Goal: Transaction & Acquisition: Purchase product/service

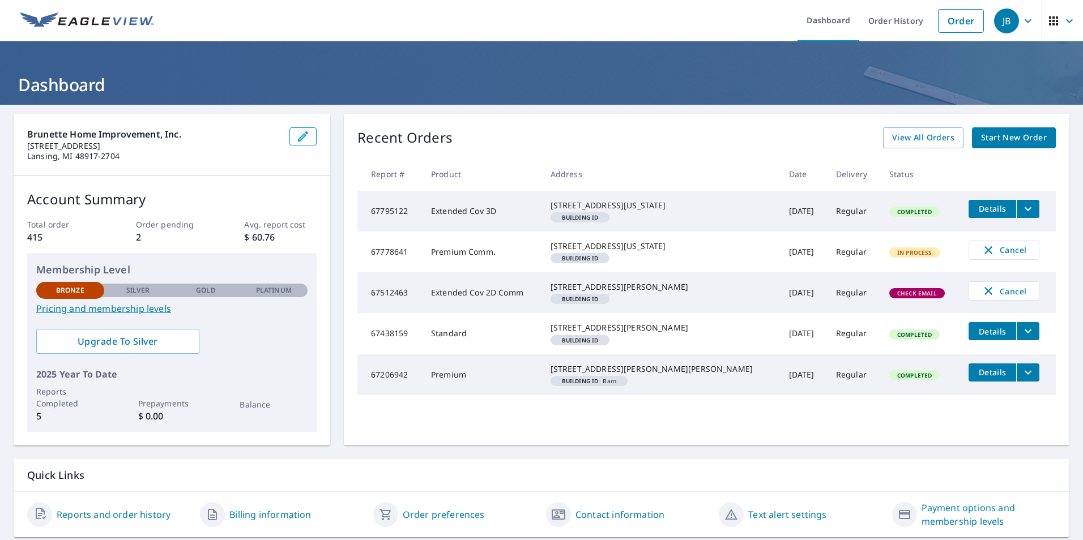
click at [975, 204] on span "Details" at bounding box center [992, 208] width 34 height 11
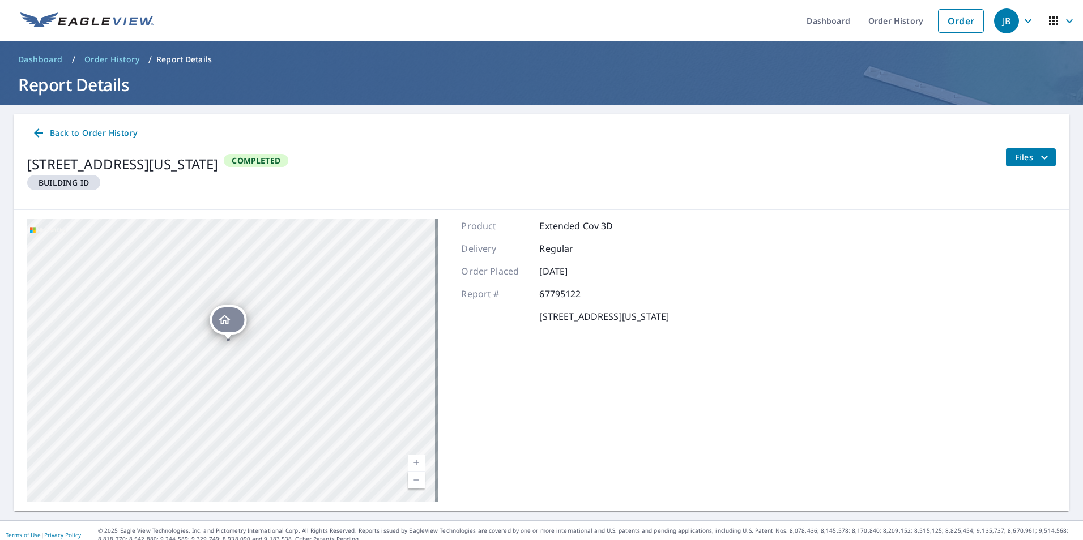
drag, startPoint x: 247, startPoint y: 361, endPoint x: 275, endPoint y: 258, distance: 106.8
click at [275, 258] on div "[STREET_ADDRESS][US_STATE] [STREET_ADDRESS][US_STATE]" at bounding box center [232, 360] width 411 height 283
click at [246, 305] on div "[STREET_ADDRESS][US_STATE] [STREET_ADDRESS][US_STATE]" at bounding box center [232, 360] width 411 height 283
drag, startPoint x: 246, startPoint y: 308, endPoint x: 270, endPoint y: 265, distance: 48.4
click at [270, 265] on div "[STREET_ADDRESS][US_STATE] [STREET_ADDRESS][US_STATE]" at bounding box center [232, 360] width 411 height 283
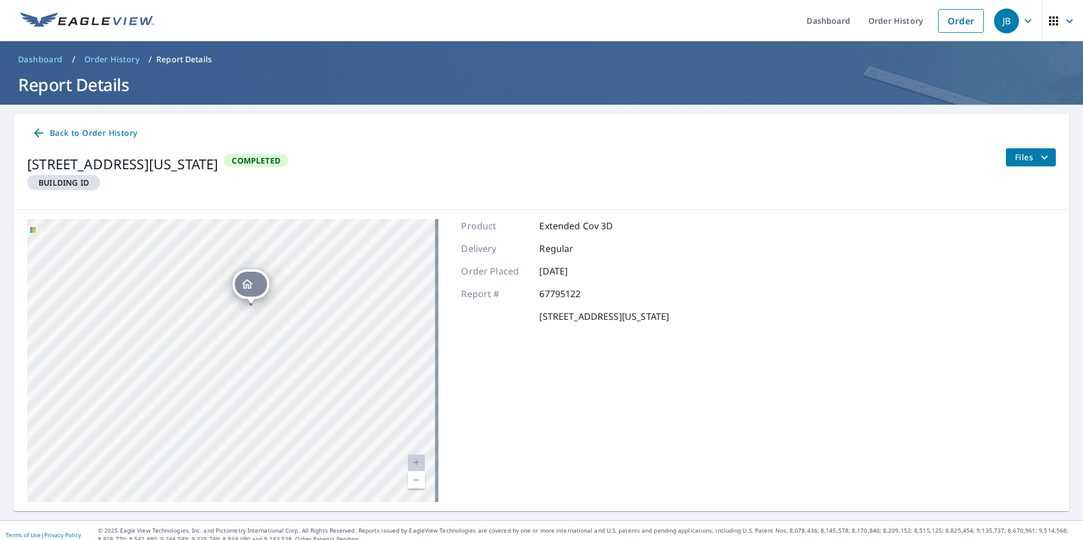
click at [258, 266] on div "[STREET_ADDRESS][US_STATE] [STREET_ADDRESS][US_STATE]" at bounding box center [232, 360] width 411 height 283
drag, startPoint x: 344, startPoint y: 253, endPoint x: 272, endPoint y: 437, distance: 196.9
click at [272, 437] on div "[STREET_ADDRESS][US_STATE] [STREET_ADDRESS][US_STATE]" at bounding box center [232, 360] width 411 height 283
drag, startPoint x: 321, startPoint y: 318, endPoint x: 282, endPoint y: 419, distance: 107.6
click at [250, 443] on div "[STREET_ADDRESS][US_STATE] [STREET_ADDRESS][US_STATE]" at bounding box center [232, 360] width 411 height 283
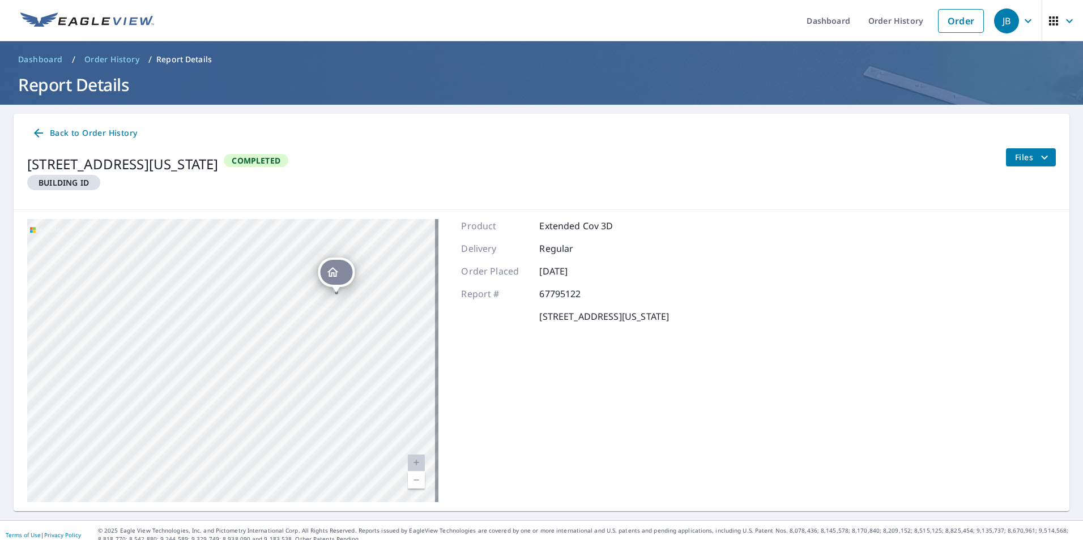
click at [336, 277] on icon "Dropped pin, building , Residential property, 1803 S Washington Ave Lansing, MI…" at bounding box center [332, 272] width 11 height 10
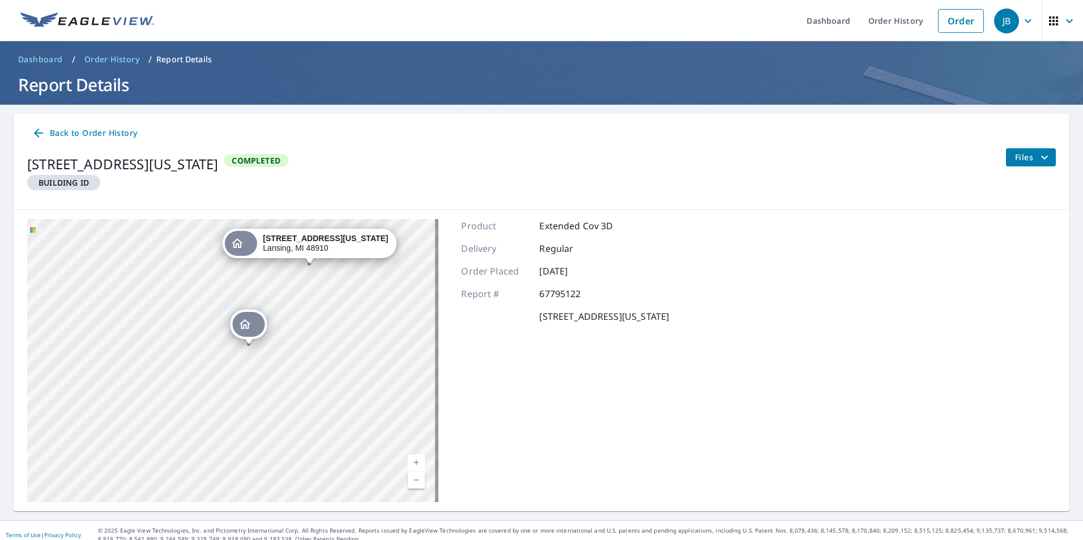
drag, startPoint x: 220, startPoint y: 393, endPoint x: 288, endPoint y: 299, distance: 116.2
click at [288, 299] on div "[STREET_ADDRESS][US_STATE] [STREET_ADDRESS][US_STATE]" at bounding box center [232, 360] width 411 height 283
click at [250, 330] on icon "Dropped pin, building , Residential property, 1800 S Washington Ave Lansing, MI…" at bounding box center [245, 325] width 14 height 14
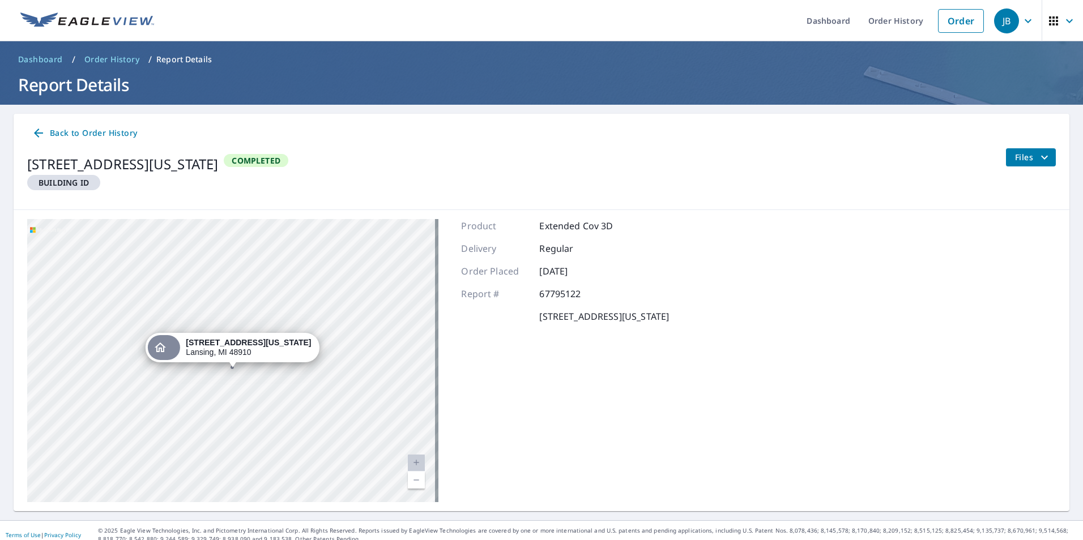
click at [246, 330] on div "[STREET_ADDRESS][US_STATE] [STREET_ADDRESS][US_STATE]" at bounding box center [232, 360] width 411 height 283
click at [938, 13] on link "Order" at bounding box center [961, 21] width 46 height 24
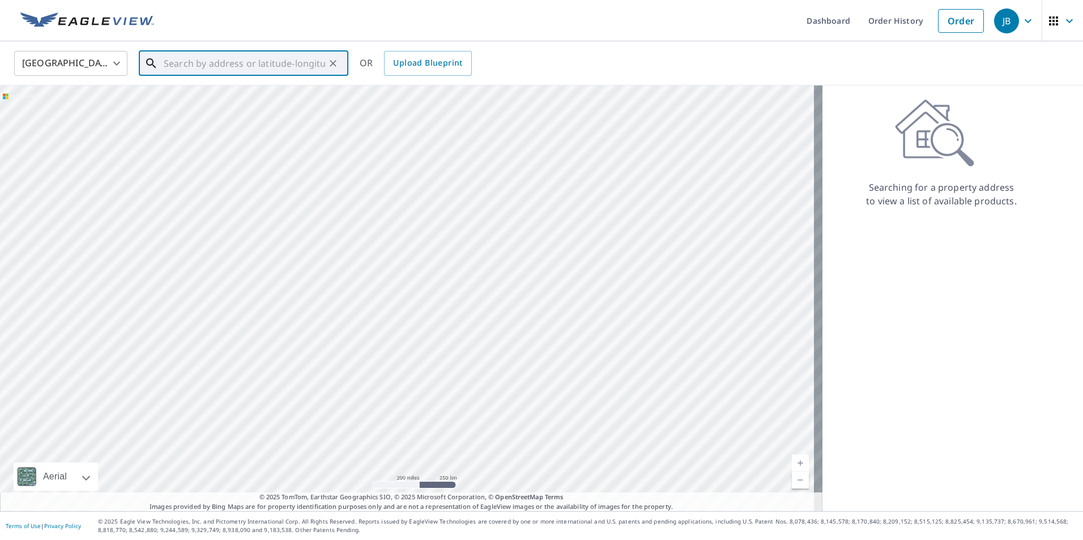
drag, startPoint x: 271, startPoint y: 74, endPoint x: 278, endPoint y: 76, distance: 7.2
click at [275, 76] on div "​" at bounding box center [244, 63] width 210 height 25
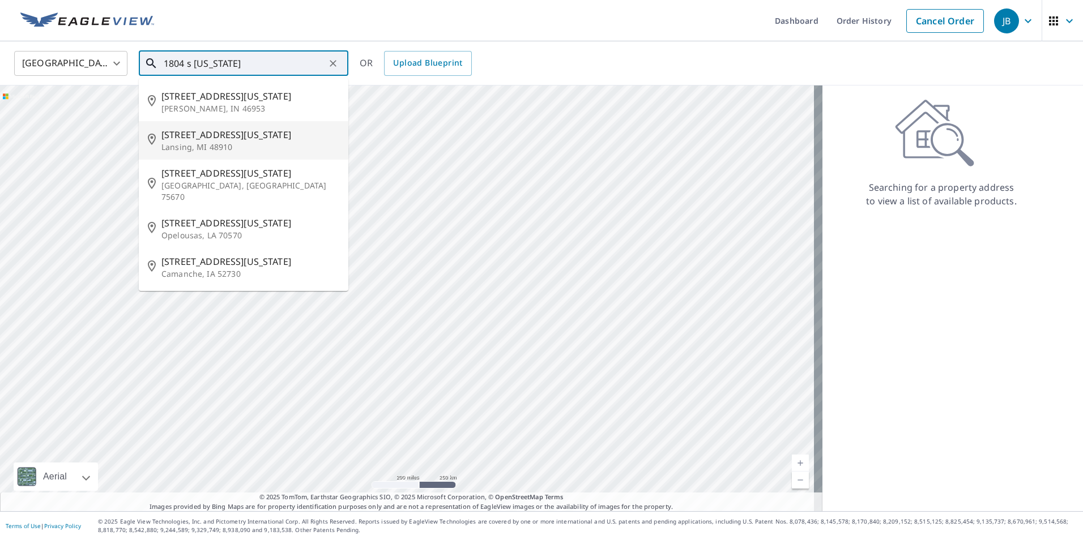
click at [241, 150] on p "Lansing, MI 48910" at bounding box center [250, 147] width 178 height 11
type input "[STREET_ADDRESS][US_STATE]"
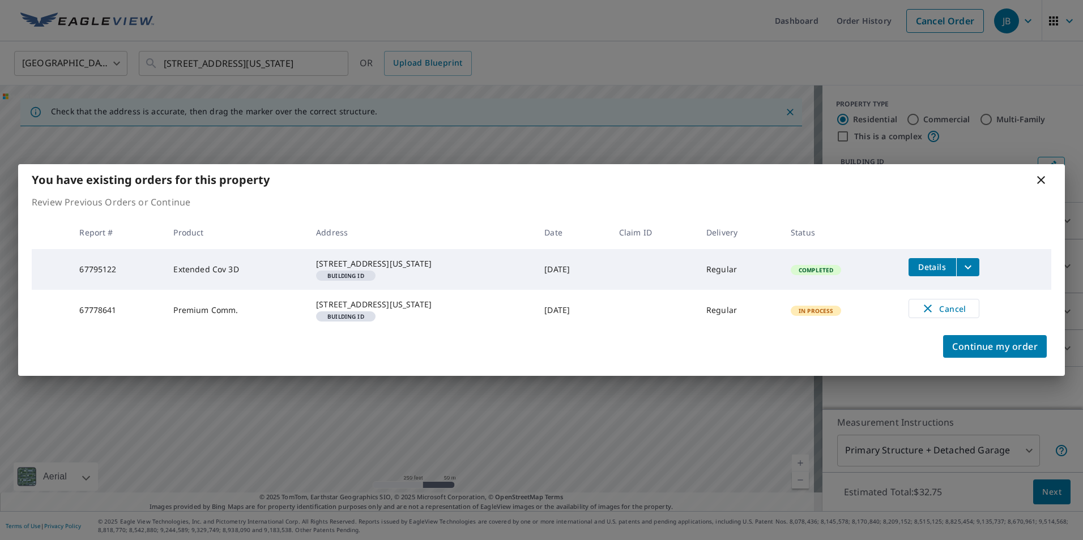
click at [1038, 173] on icon at bounding box center [1041, 180] width 14 height 14
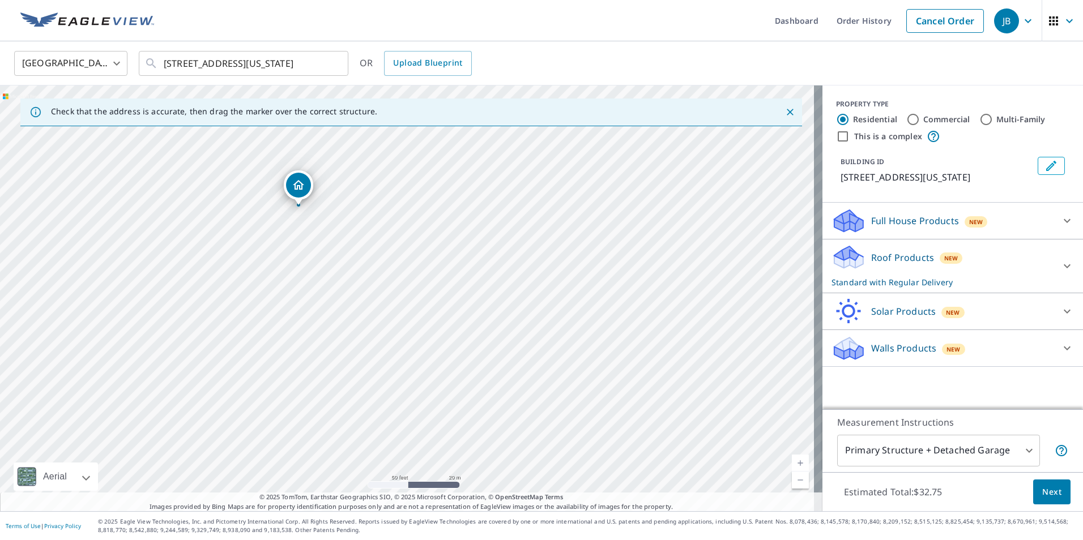
drag, startPoint x: 216, startPoint y: 254, endPoint x: 346, endPoint y: 263, distance: 129.5
click at [346, 263] on div "[STREET_ADDRESS][US_STATE]" at bounding box center [411, 299] width 823 height 426
click at [277, 252] on div "[STREET_ADDRESS][US_STATE]" at bounding box center [411, 299] width 823 height 426
drag, startPoint x: 406, startPoint y: 291, endPoint x: 394, endPoint y: 343, distance: 53.9
drag, startPoint x: 439, startPoint y: 303, endPoint x: 377, endPoint y: 271, distance: 69.7
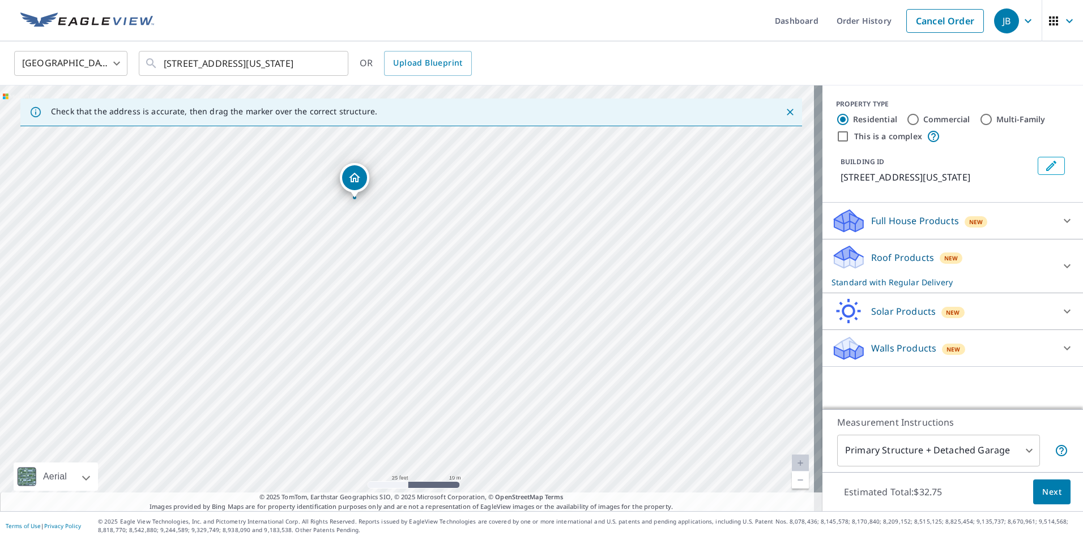
click at [377, 271] on div "[STREET_ADDRESS][US_STATE]" at bounding box center [411, 299] width 823 height 426
click at [906, 121] on input "Commercial" at bounding box center [913, 120] width 14 height 14
radio input "true"
type input "4"
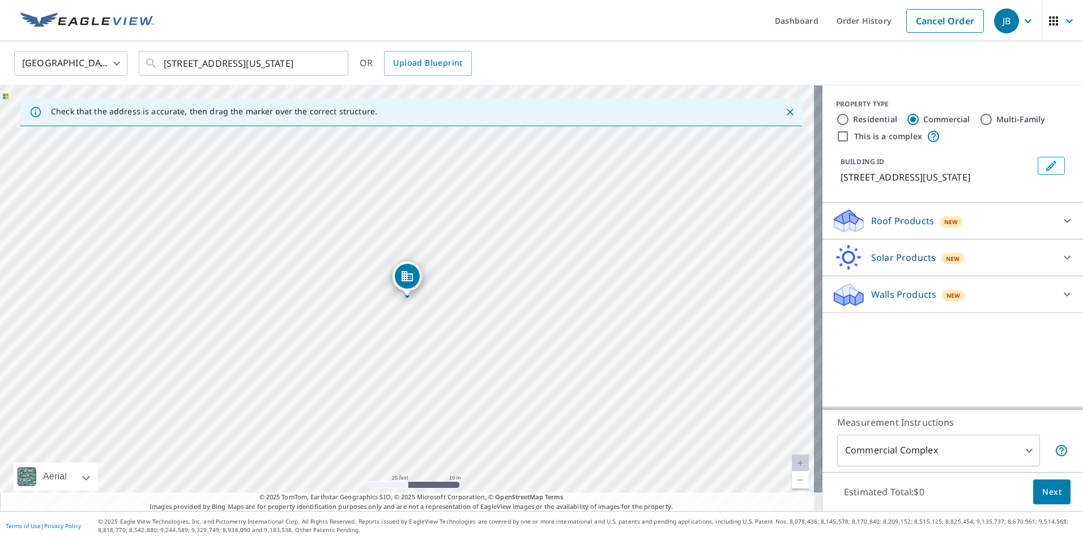
click at [404, 329] on div "[STREET_ADDRESS][US_STATE]" at bounding box center [411, 299] width 823 height 426
click at [872, 210] on div "Roof Products New" at bounding box center [943, 221] width 222 height 27
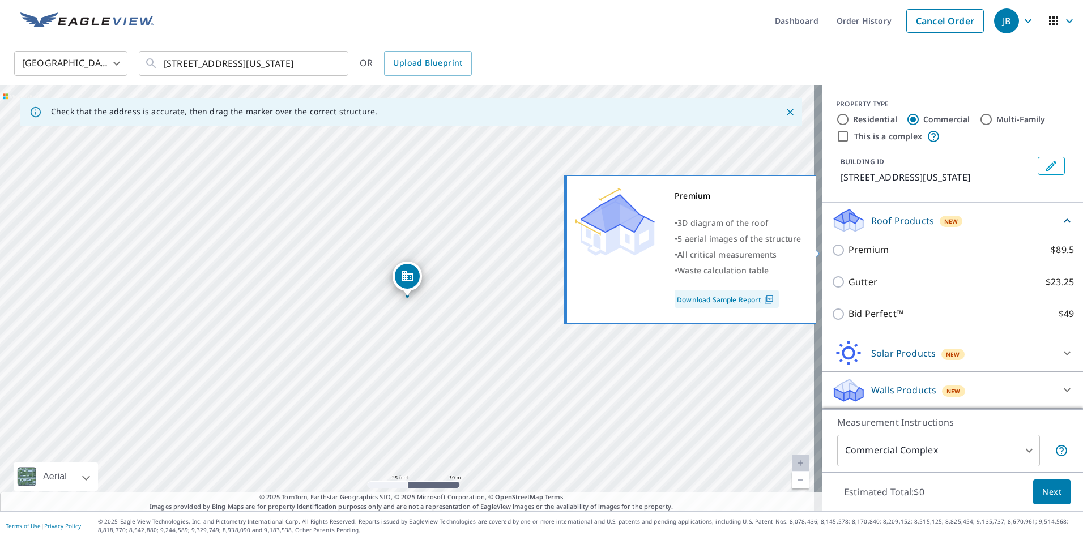
click at [849, 249] on p "Premium" at bounding box center [869, 250] width 40 height 14
click at [841, 249] on input "Premium $89.5" at bounding box center [840, 251] width 17 height 14
checkbox input "true"
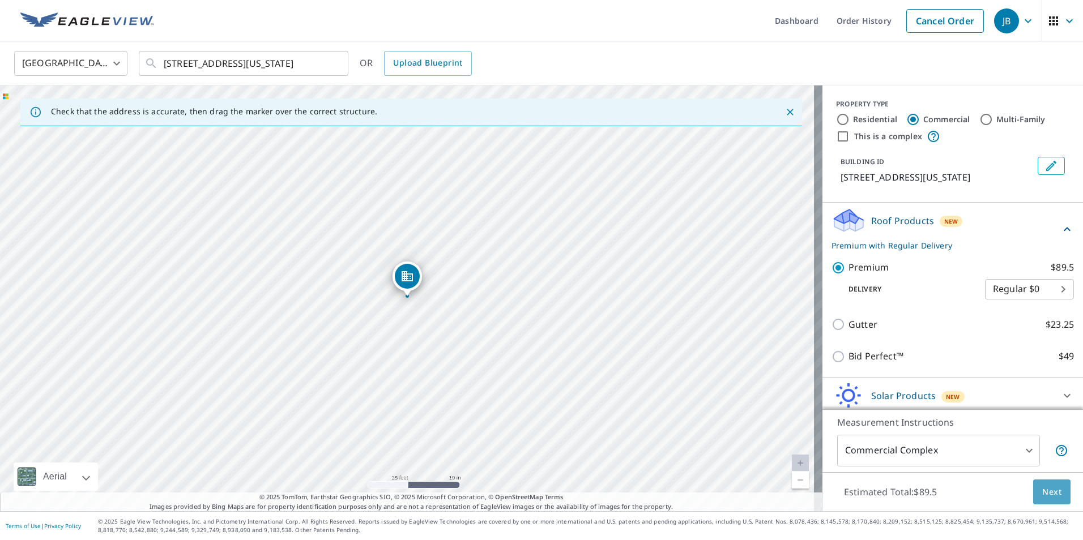
click at [1043, 492] on span "Next" at bounding box center [1051, 492] width 19 height 14
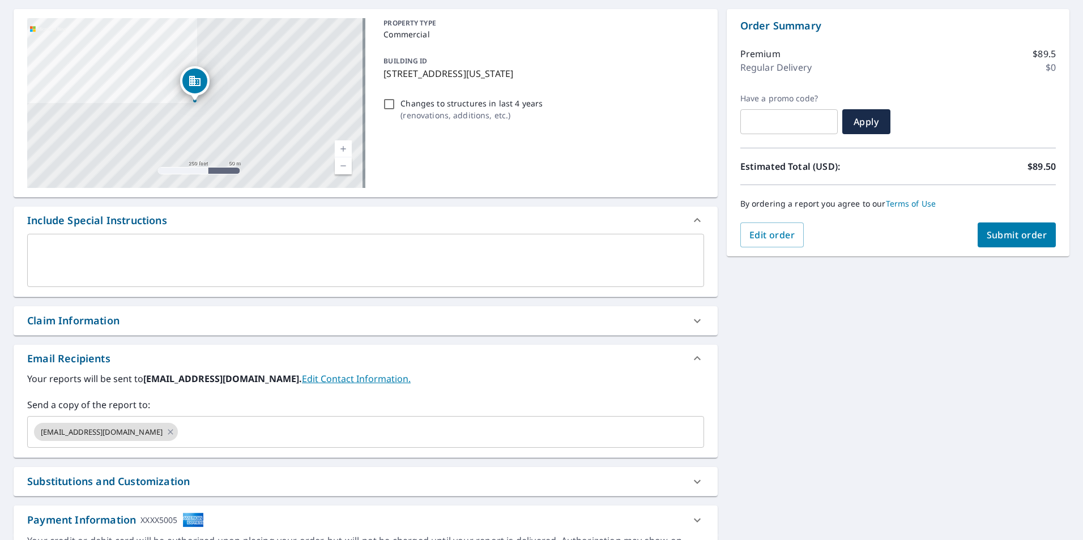
scroll to position [113, 0]
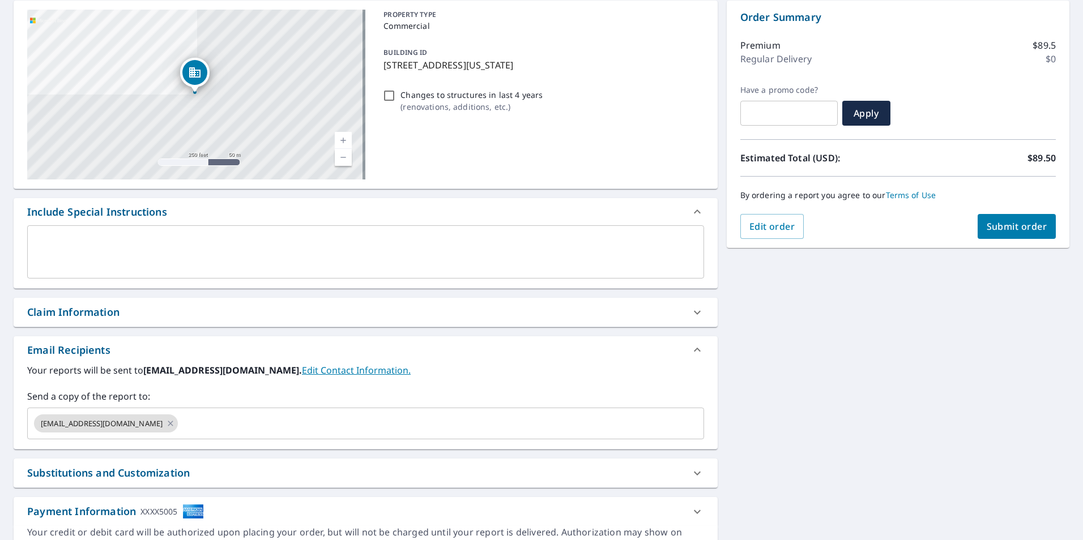
click at [269, 241] on textarea at bounding box center [365, 252] width 661 height 32
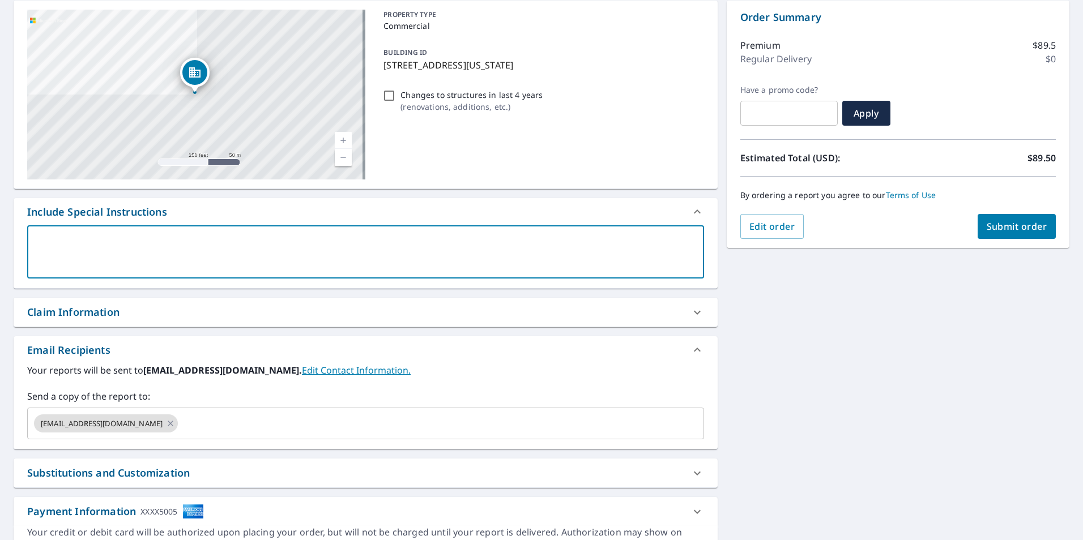
type textarea "W"
type textarea "x"
type textarea "We"
type textarea "x"
type textarea "We"
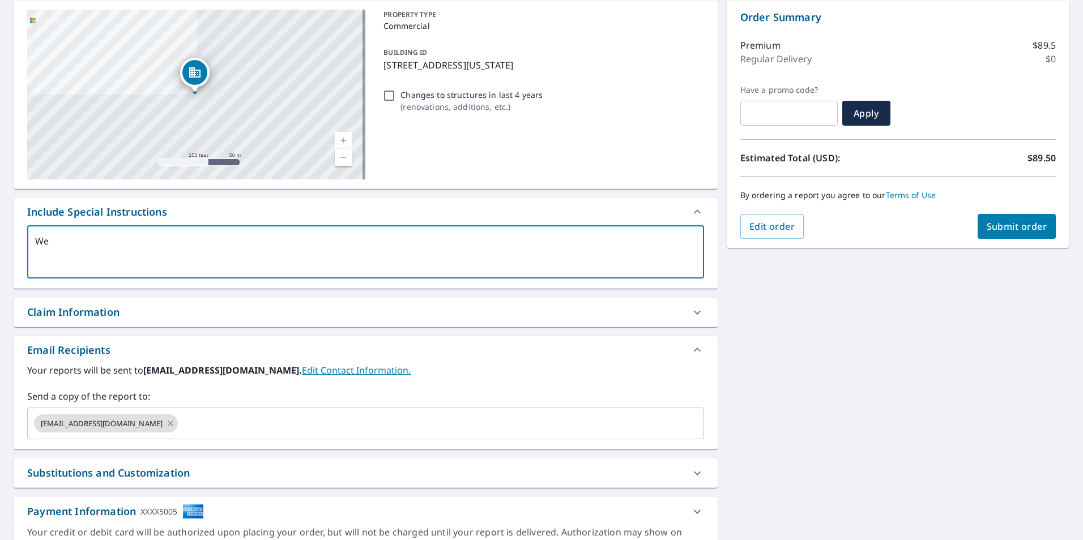
type textarea "x"
type textarea "We o"
type textarea "x"
type textarea "We or"
type textarea "x"
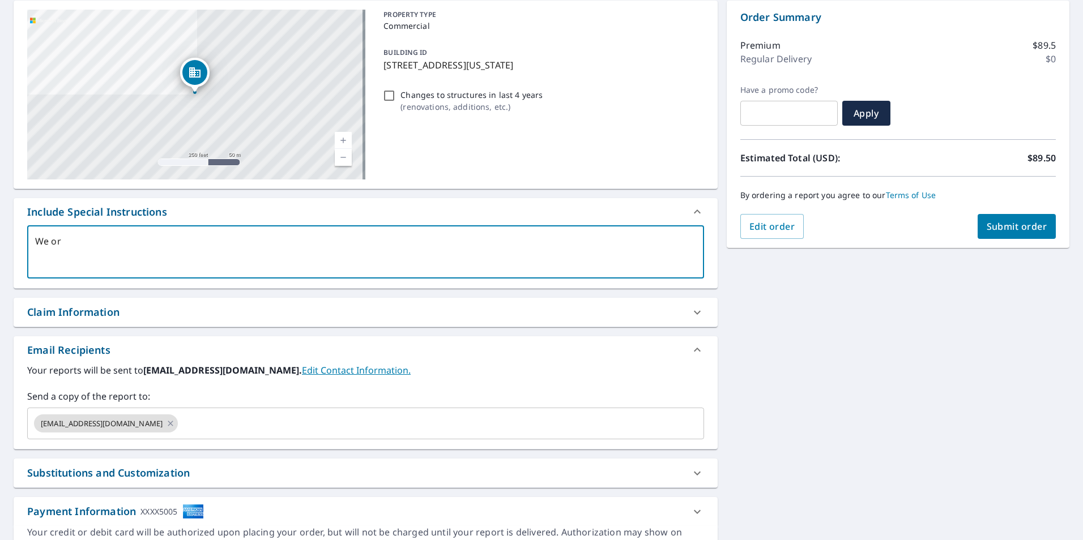
type textarea "We ord"
type textarea "x"
type textarea "We orde"
type textarea "x"
type textarea "We order"
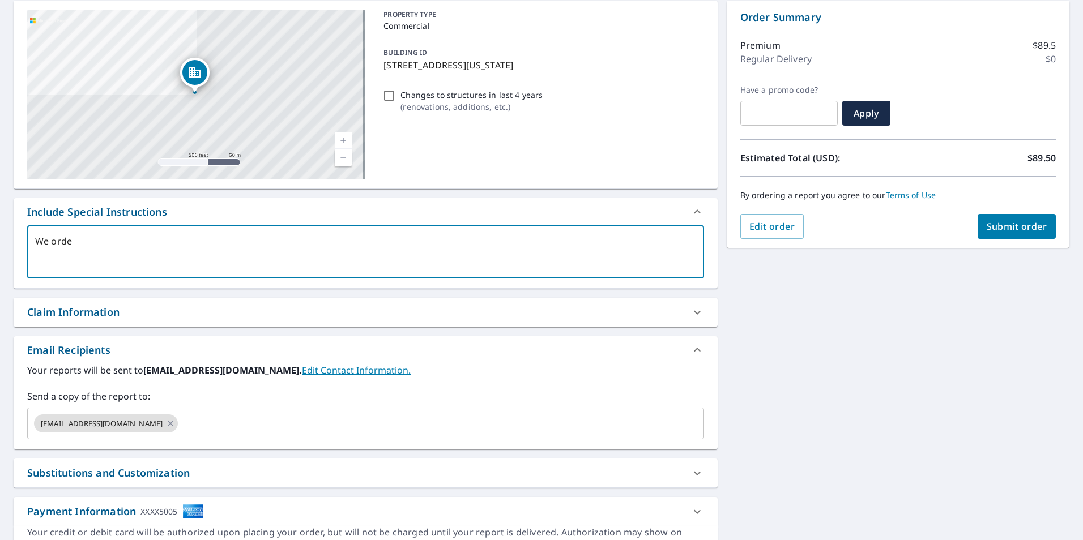
type textarea "x"
type textarea "We ordere"
type textarea "x"
type textarea "We ordere"
type textarea "x"
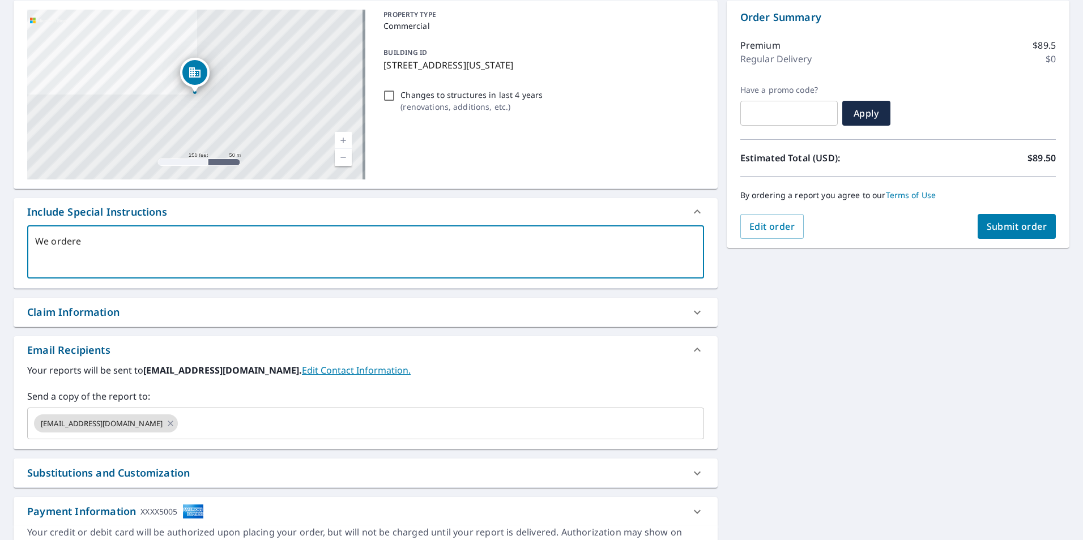
type textarea "We ordere t"
type textarea "x"
type textarea "We ordere"
type textarea "x"
type textarea "We ordere"
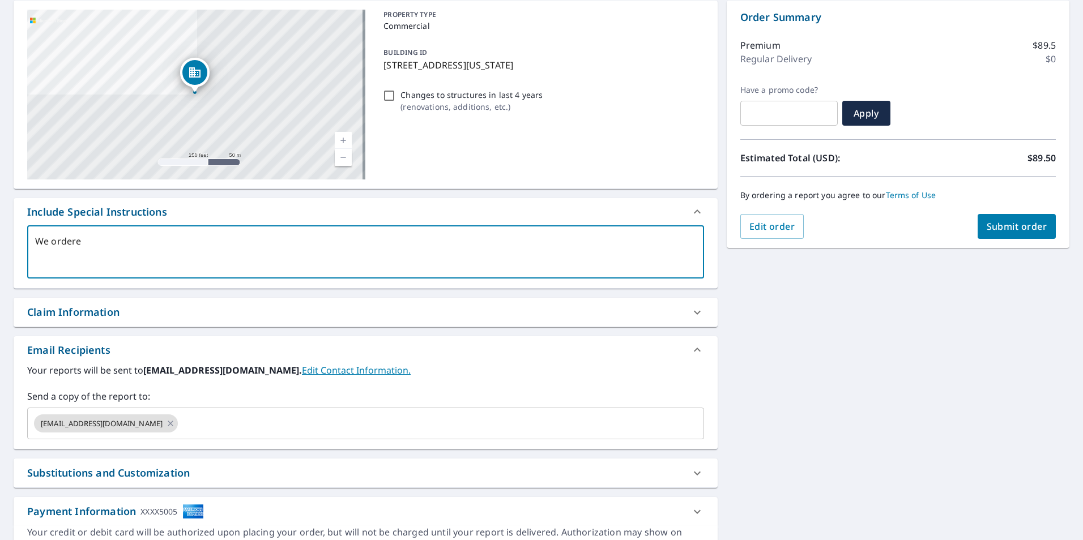
type textarea "x"
type textarea "We ordered"
type textarea "x"
type textarea "We ordered"
type textarea "x"
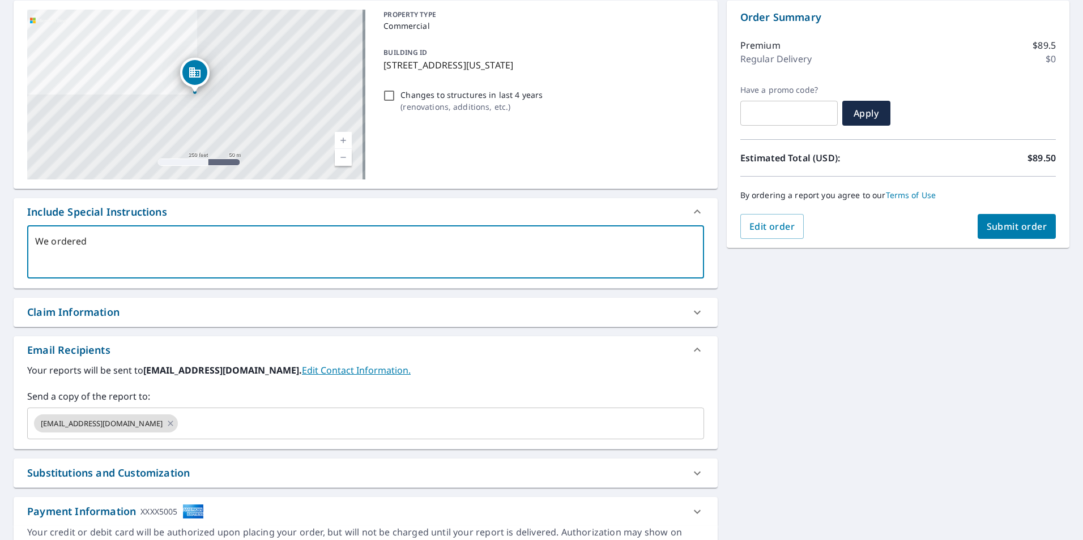
type textarea "We ordered t"
type textarea "x"
type textarea "We ordered th"
type textarea "x"
type textarea "We ordered thi"
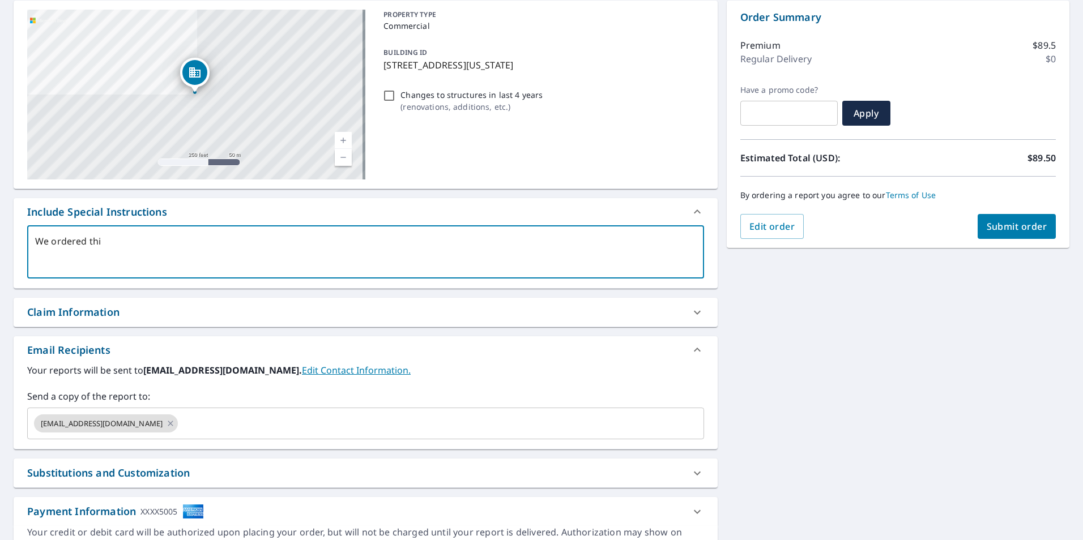
type textarea "x"
type textarea "We ordered thi"
type textarea "x"
type textarea "We ordered thi"
type textarea "x"
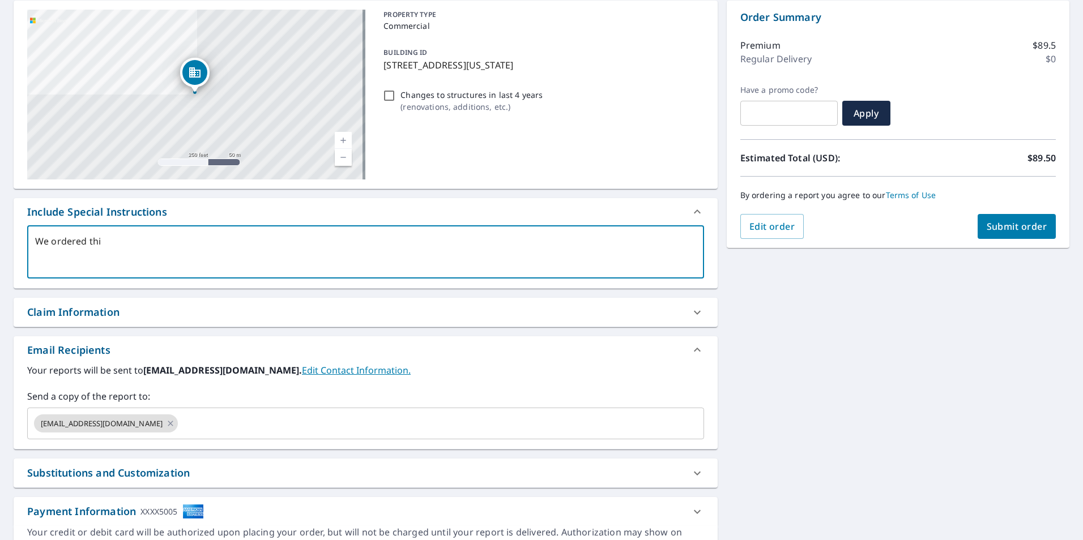
type textarea "We ordered this"
type textarea "x"
type textarea "We ordered this"
type textarea "x"
type textarea "We ordered this w"
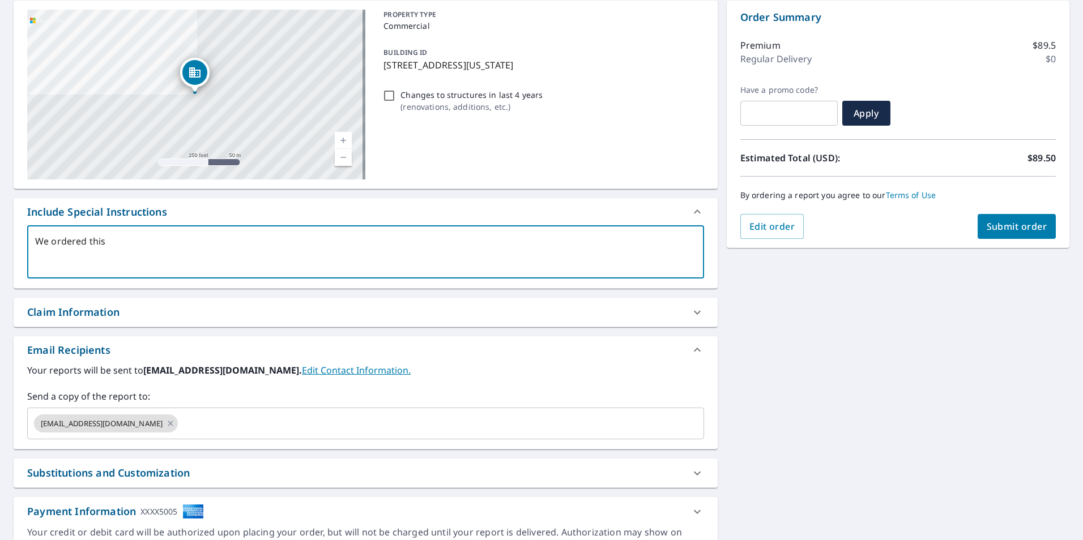
type textarea "x"
type textarea "We ordered this"
type textarea "x"
type textarea "We ordered this b"
type textarea "x"
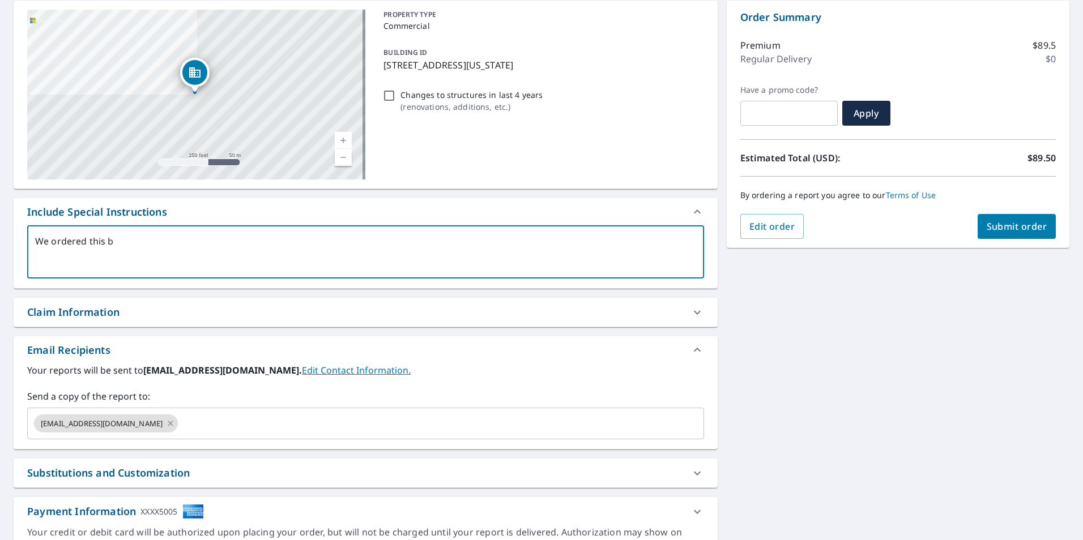
type textarea "We ordered this bu"
type textarea "x"
type textarea "We ordered this but"
type textarea "x"
type textarea "We ordered this but"
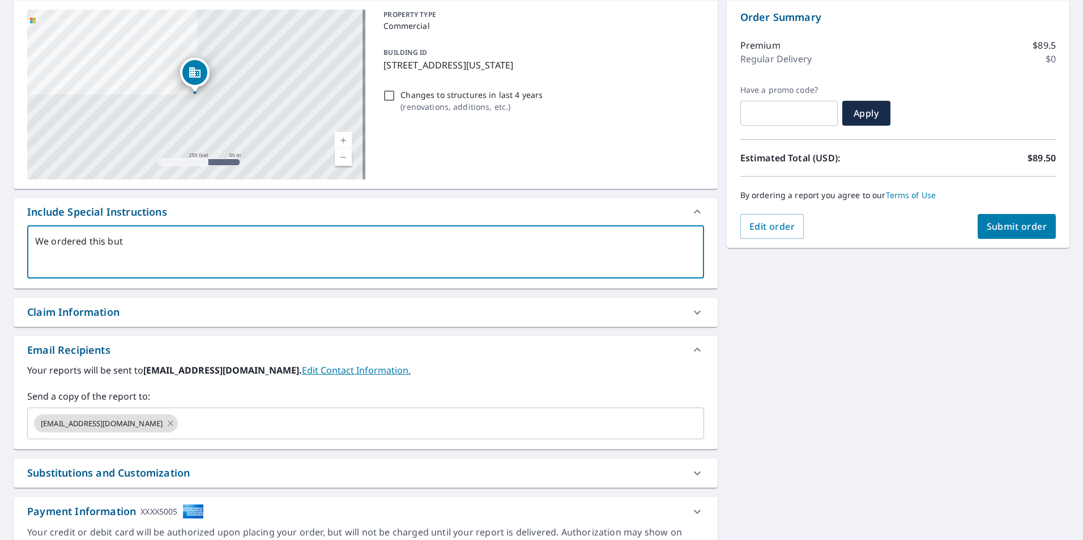
type textarea "x"
type textarea "We ordered this but i"
type textarea "x"
type textarea "We ordered this but it"
type textarea "x"
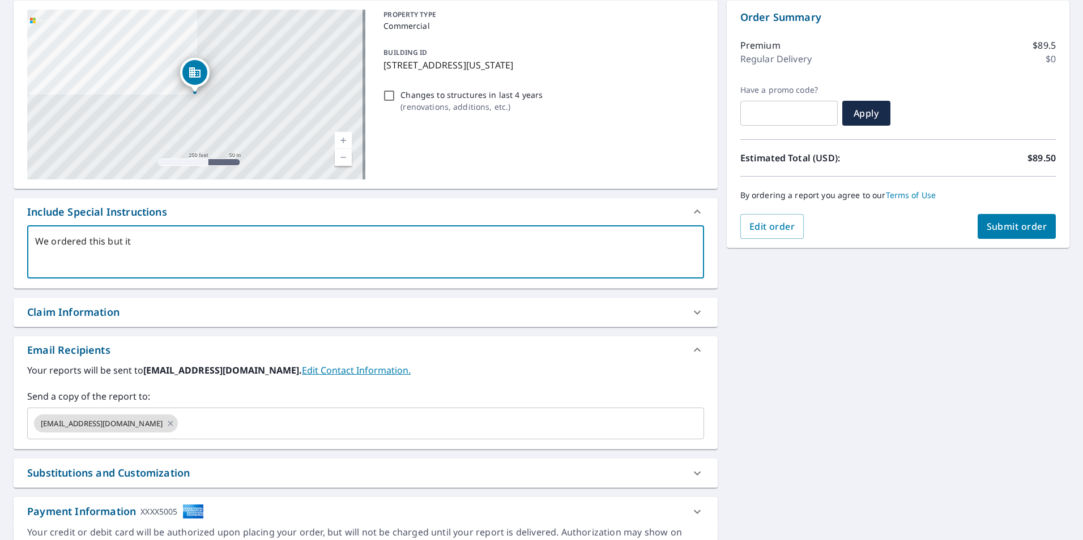
type textarea "We ordered this but it"
type textarea "x"
type textarea "We ordered this but it d"
type textarea "x"
type textarea "We ordered this but it di"
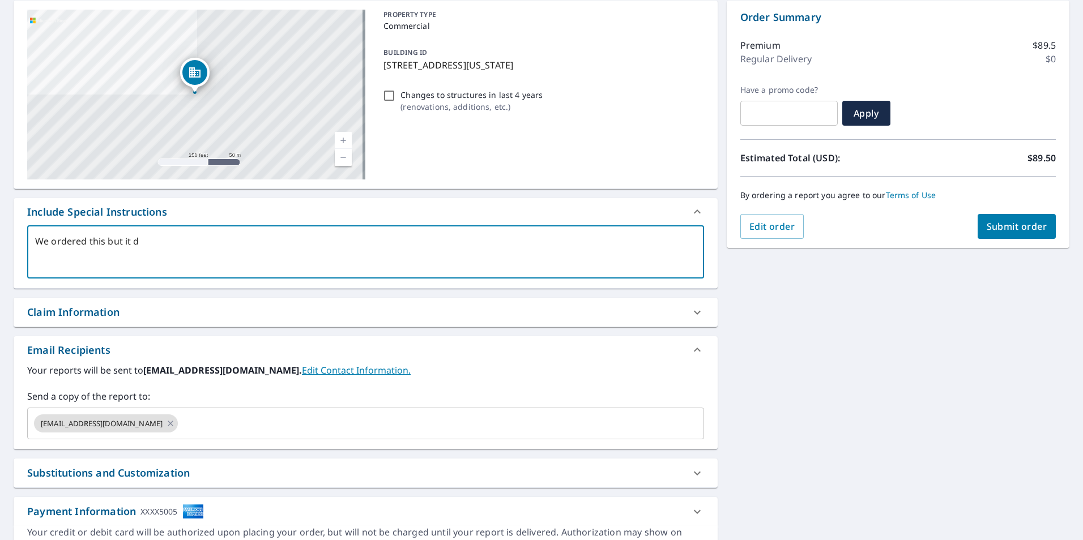
type textarea "x"
type textarea "We ordered this but it did"
type textarea "x"
type textarea "We ordered this but it didn"
type textarea "x"
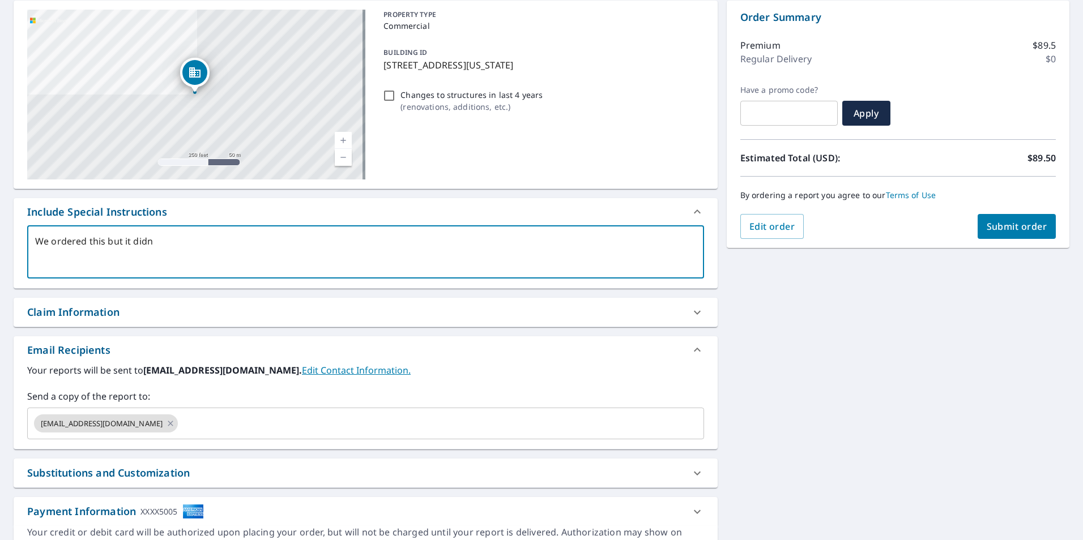
type textarea "We ordered this but it didn"
type textarea "x"
type textarea "We ordered this but it didn t"
type textarea "x"
type textarea "We ordered this but it didn"
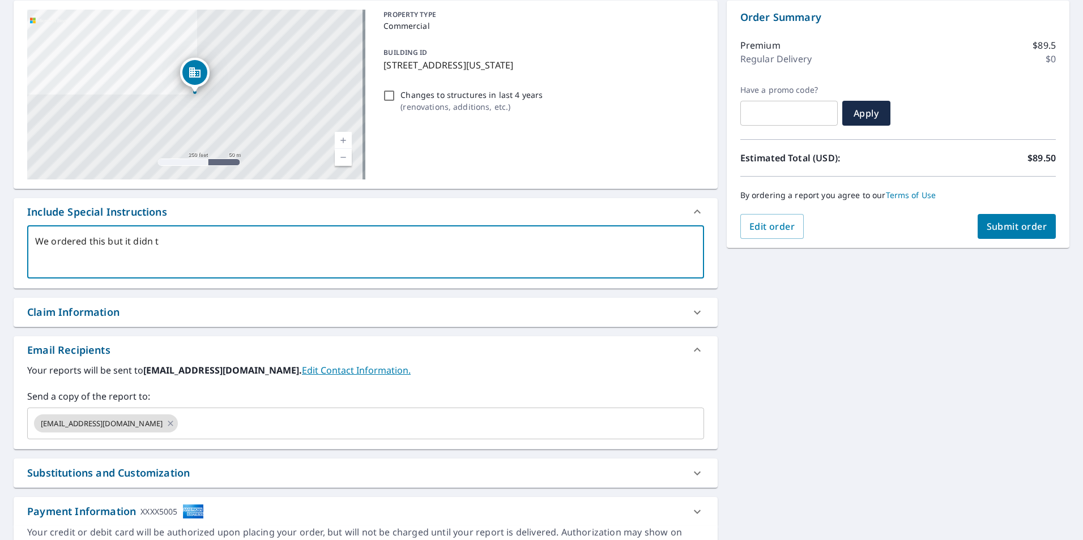
type textarea "x"
type textarea "We ordered this but it didn"
type textarea "x"
type textarea "We ordered this but it didnt"
type textarea "x"
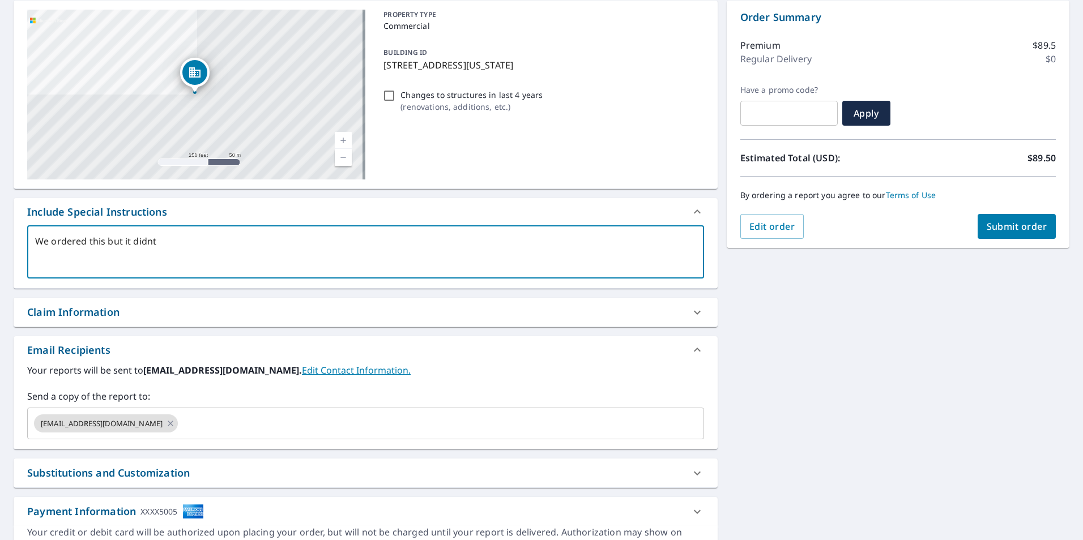
type textarea "We ordered this but it didnt"
type textarea "x"
type textarea "We ordered this but it didnt r"
type textarea "x"
type textarea "We ordered this but it didnt re"
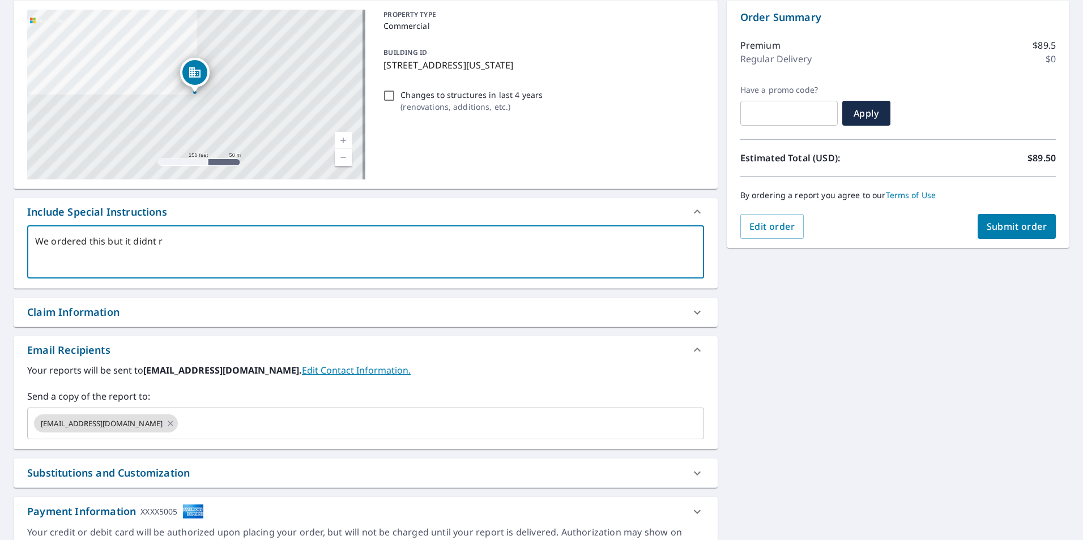
type textarea "x"
type textarea "We ordered this but it didnt rea"
type textarea "x"
type textarea "We ordered this but it didnt real"
type textarea "x"
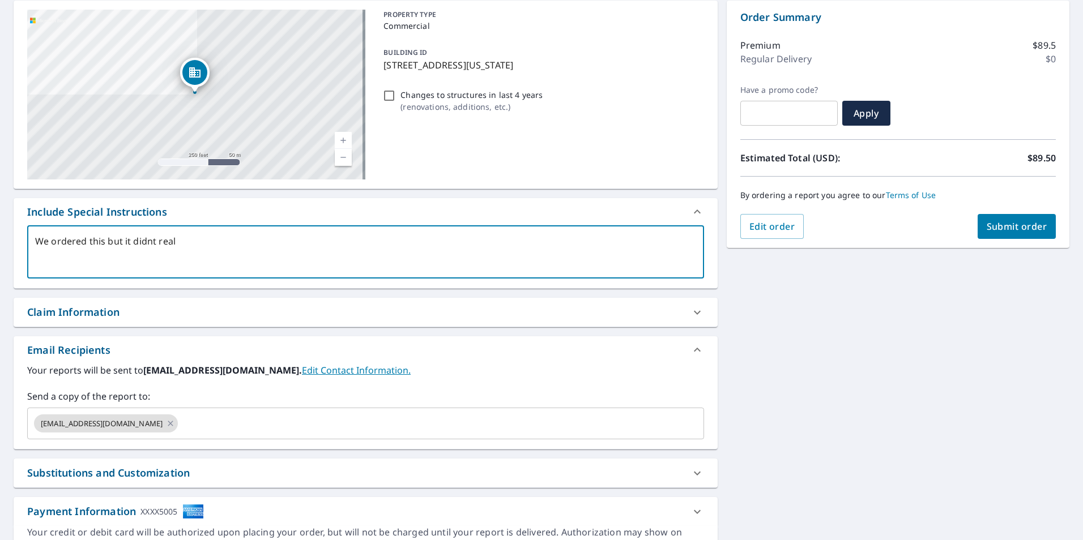
type textarea "We ordered this but it didnt reall"
type textarea "x"
type textarea "We ordered this but it didnt really"
type textarea "x"
type textarea "We ordered this but it didnt really"
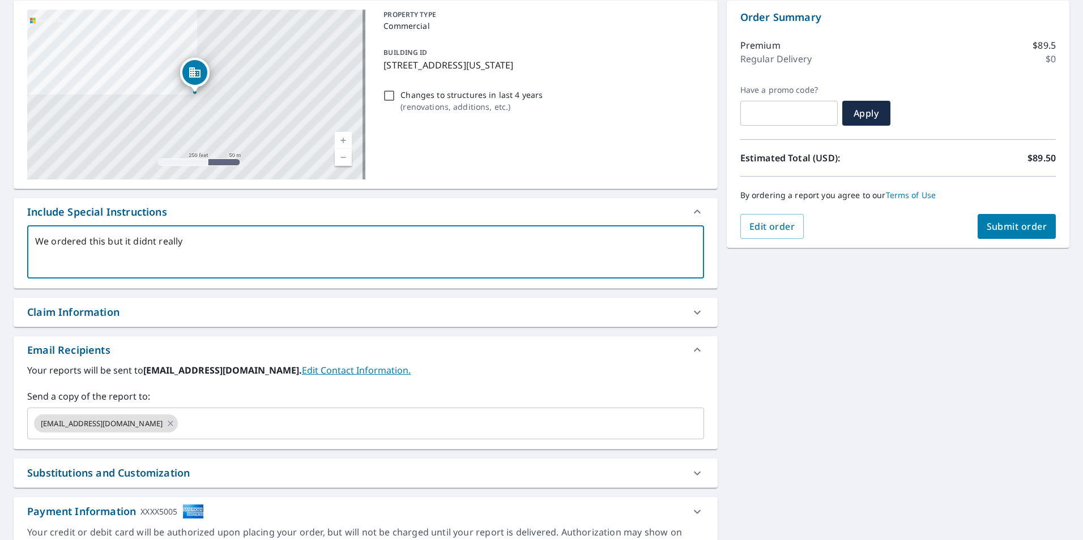
type textarea "x"
type textarea "We ordered this but it didnt really s"
type textarea "x"
type textarea "We ordered this but it didnt really sh"
type textarea "x"
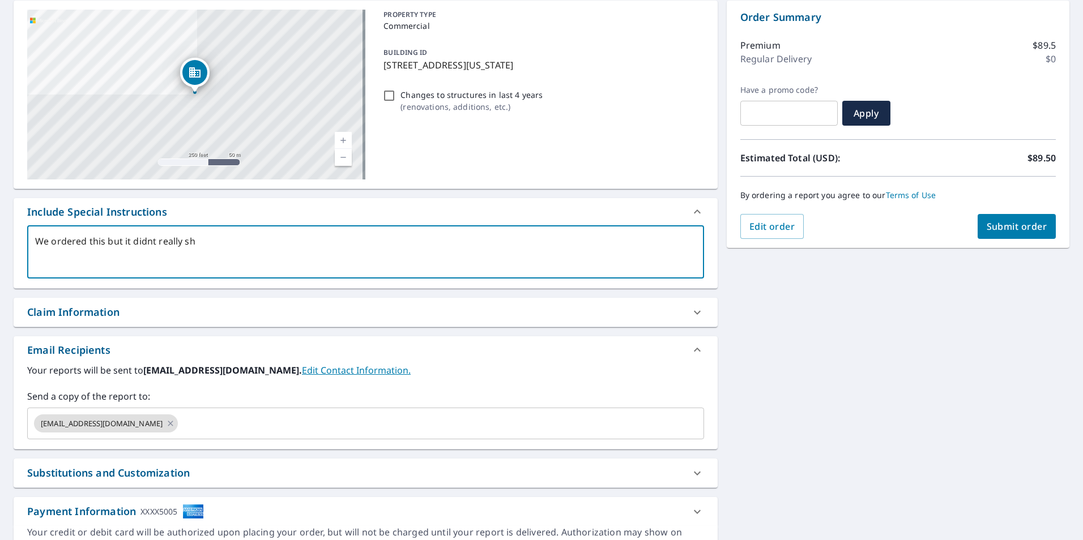
type textarea "We ordered this but it didnt really sho"
type textarea "x"
type textarea "We ordered this but it didnt really show"
type textarea "x"
type textarea "We ordered this but it didnt really show"
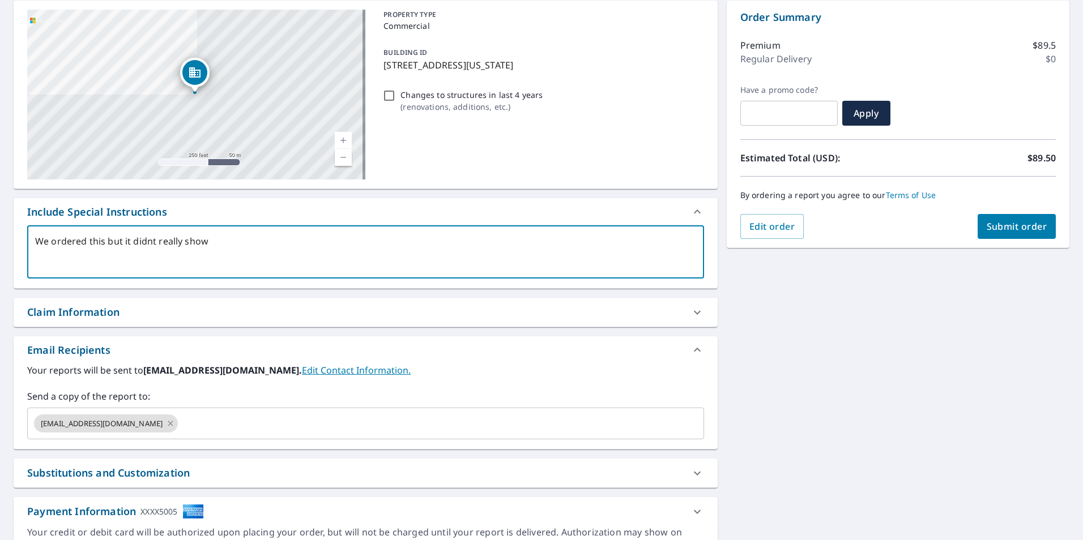
type textarea "x"
type textarea "We ordered this but it didnt really show w"
type textarea "x"
type textarea "We ordered this but it didnt really show wh"
type textarea "x"
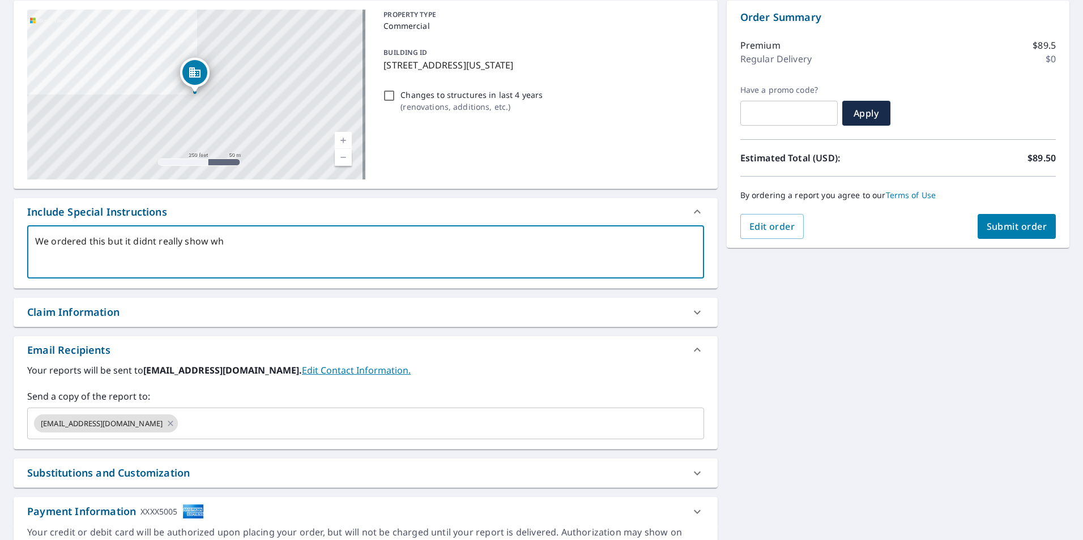
type textarea "We ordered this but it didnt really show wha"
type textarea "x"
type textarea "We ordered this but it didnt really show what"
type textarea "x"
type textarea "We ordered this but it didnt really show what"
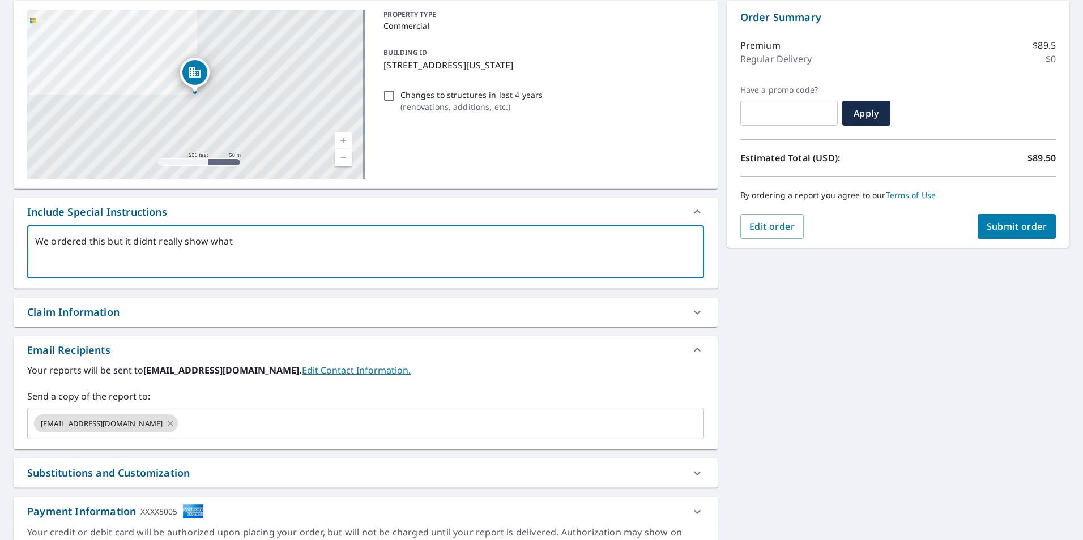
type textarea "x"
type textarea "We ordered this but it didnt really show what w"
type textarea "x"
type textarea "We ordered this but it didnt really show what we"
type textarea "x"
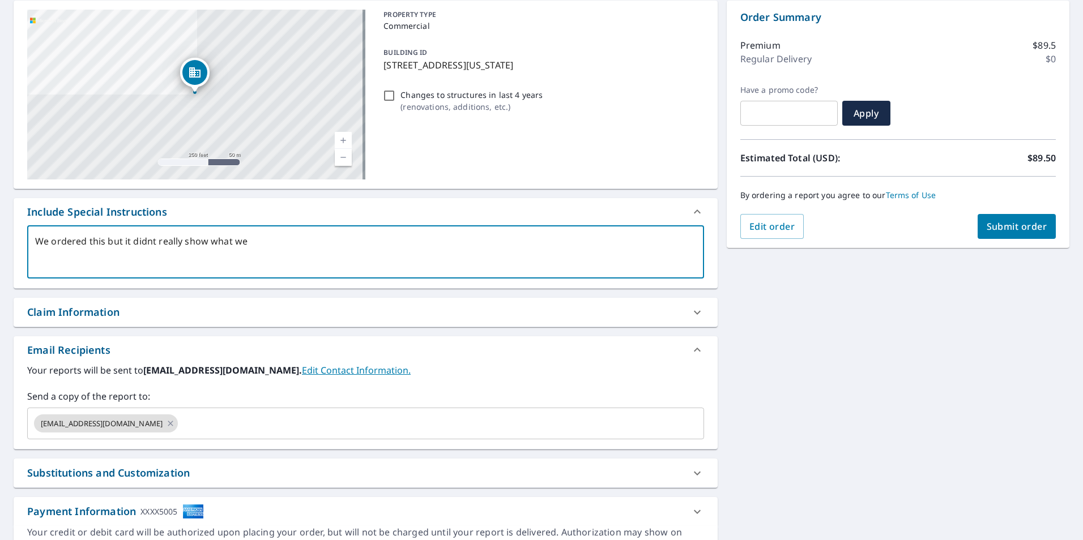
type textarea "We ordered this but it didnt really show what we"
type textarea "x"
type textarea "We ordered this but it didnt really show what we n"
type textarea "x"
type textarea "We ordered this but it didnt really show what we ne"
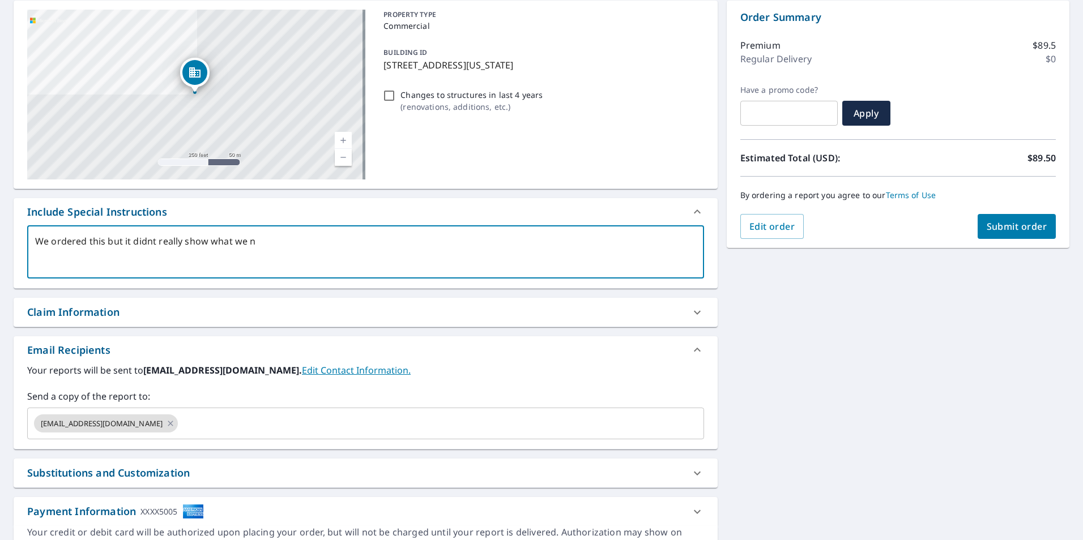
type textarea "x"
type textarea "We ordered this but it didnt really show what we nee"
type textarea "x"
type textarea "We ordered this but it didnt really show what we need"
type textarea "x"
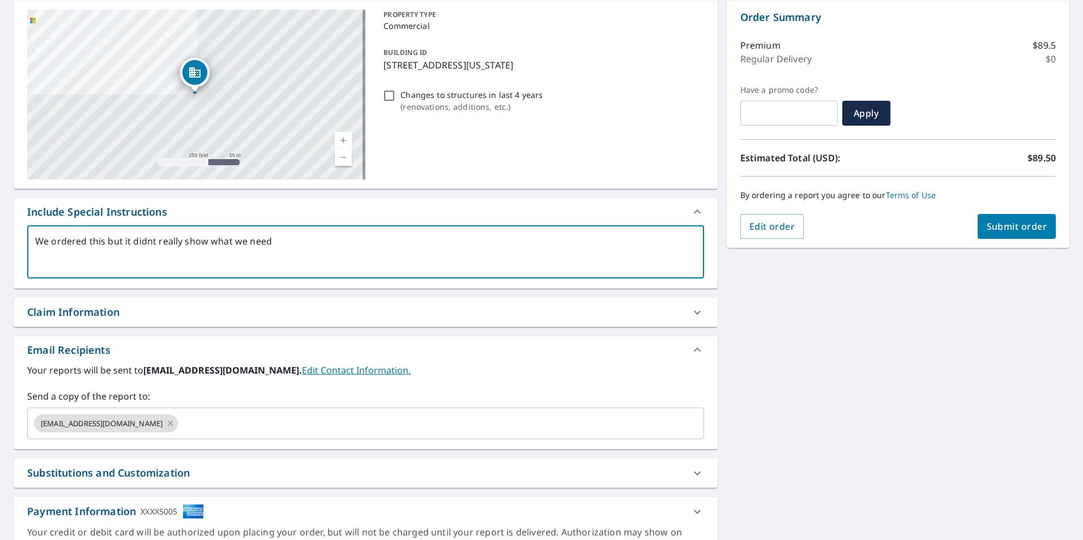
type textarea "We ordered this but it didnt really show what we neede"
type textarea "x"
type textarea "We ordered this but it didnt really show what we needed"
type textarea "x"
type textarea "We ordered this but it didnt really show what we needed"
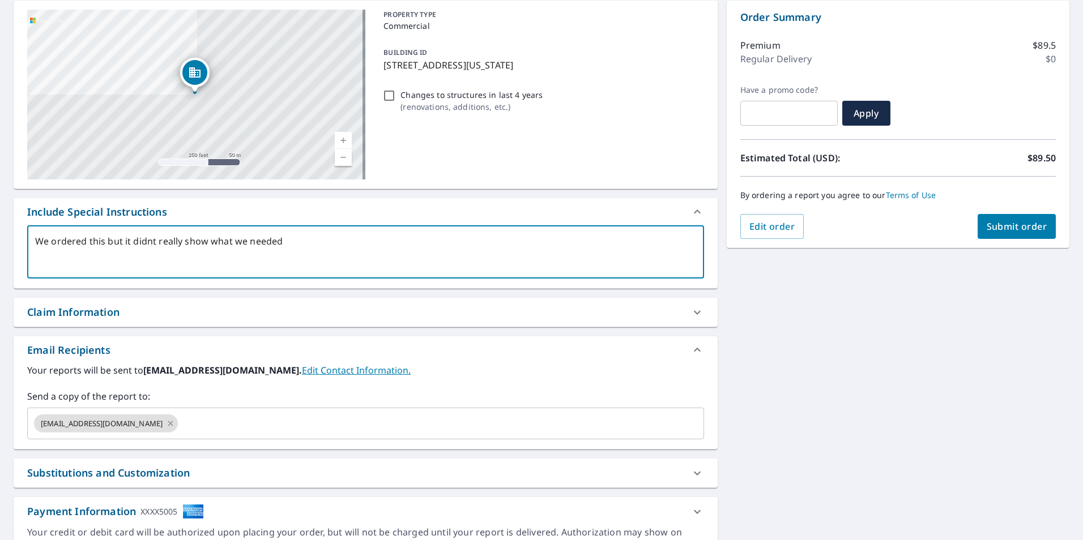
type textarea "x"
type textarea "We ordered this but it didnt really show what we needed s"
type textarea "x"
type textarea "We ordered this but it didnt really show what we needed so"
type textarea "x"
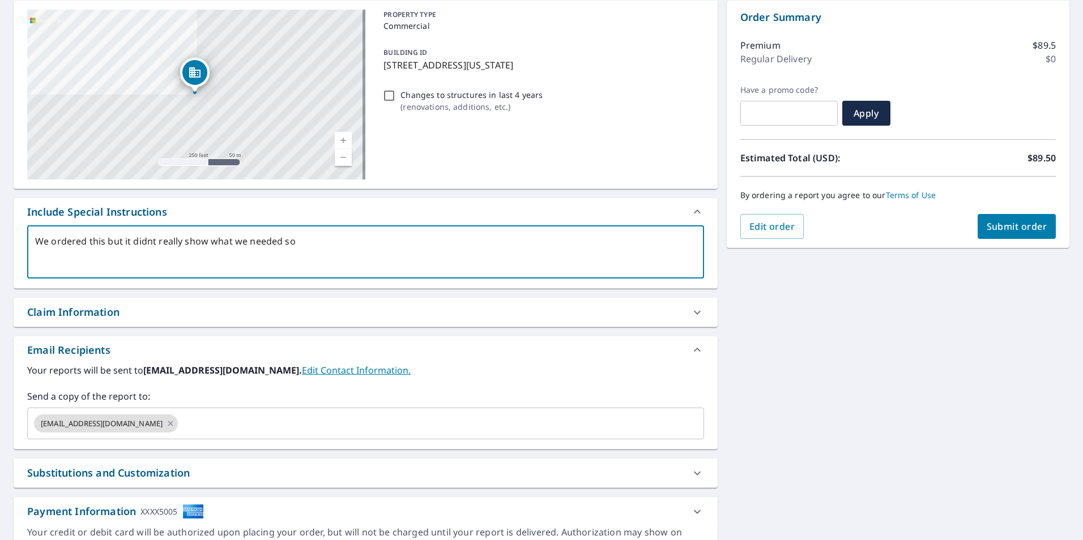
type textarea "We ordered this but it didnt really show what we needed so"
type textarea "x"
type textarea "We ordered this but it didnt really show what we needed so w"
type textarea "x"
type textarea "We ordered this but it didnt really show what we needed so we"
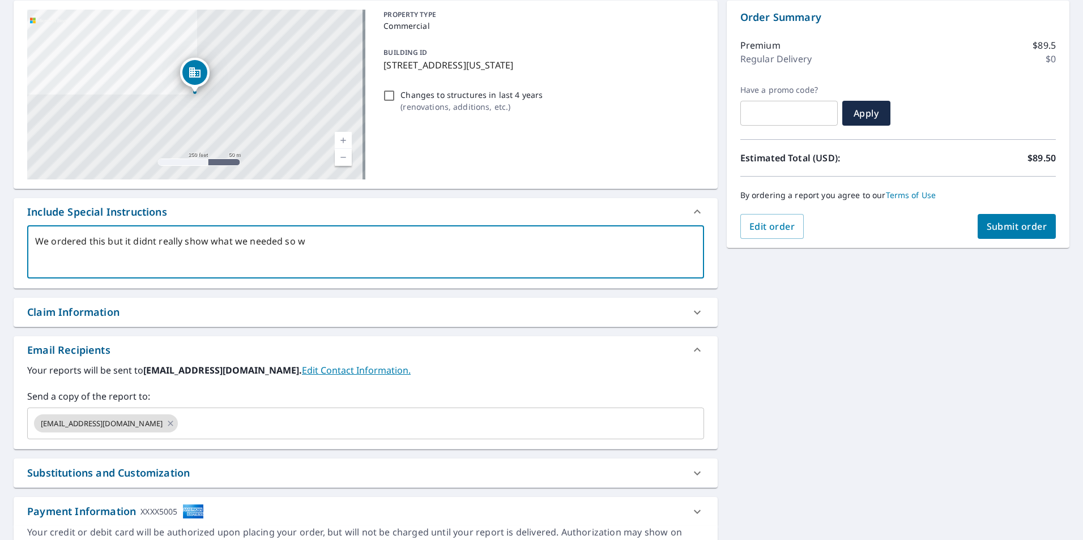
type textarea "x"
type textarea "We ordered this but it didnt really show what we needed so we"
type textarea "x"
type textarea "We ordered this but it didnt really show what we needed so we a"
type textarea "x"
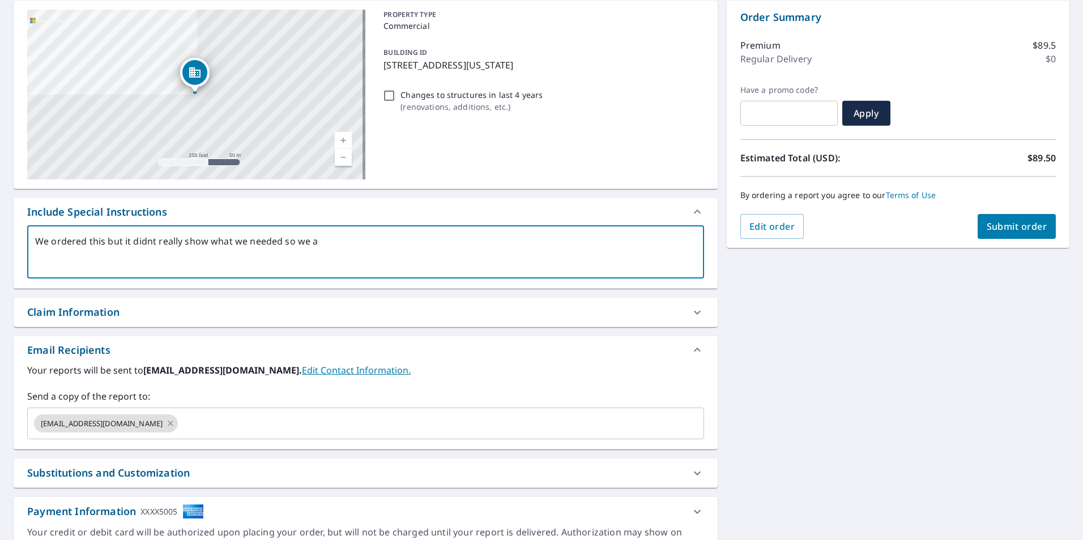
type textarea "We ordered this but it didnt really show what we needed so we ar"
type textarea "x"
type textarea "We ordered this but it didnt really show what we needed so we are"
type textarea "x"
type textarea "We ordered this but it didnt really show what we needed so we are"
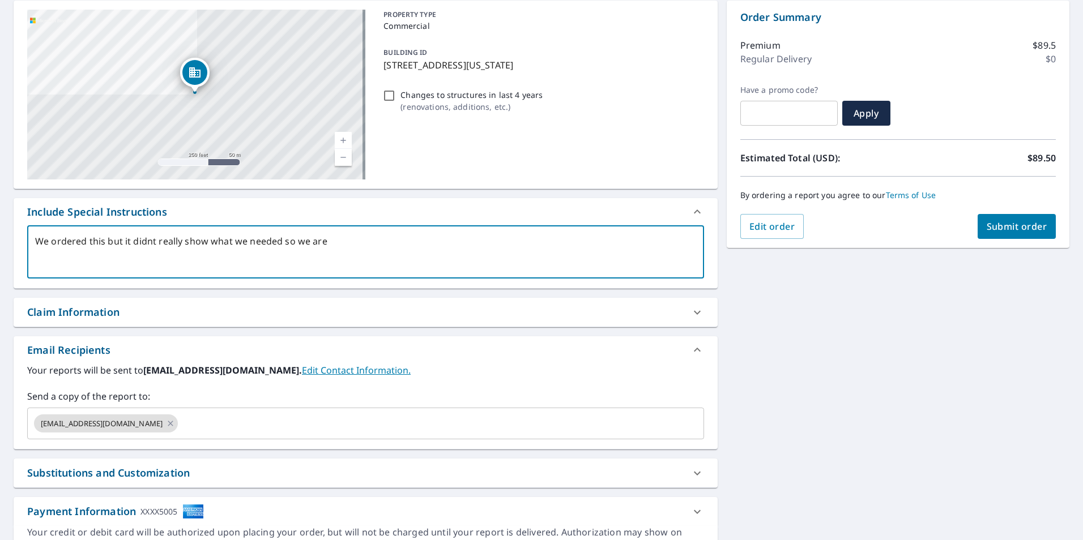
type textarea "x"
type textarea "We ordered this but it didnt really show what we needed so we are r"
type textarea "x"
type textarea "We ordered this but it didnt really show what we needed so we are re"
type textarea "x"
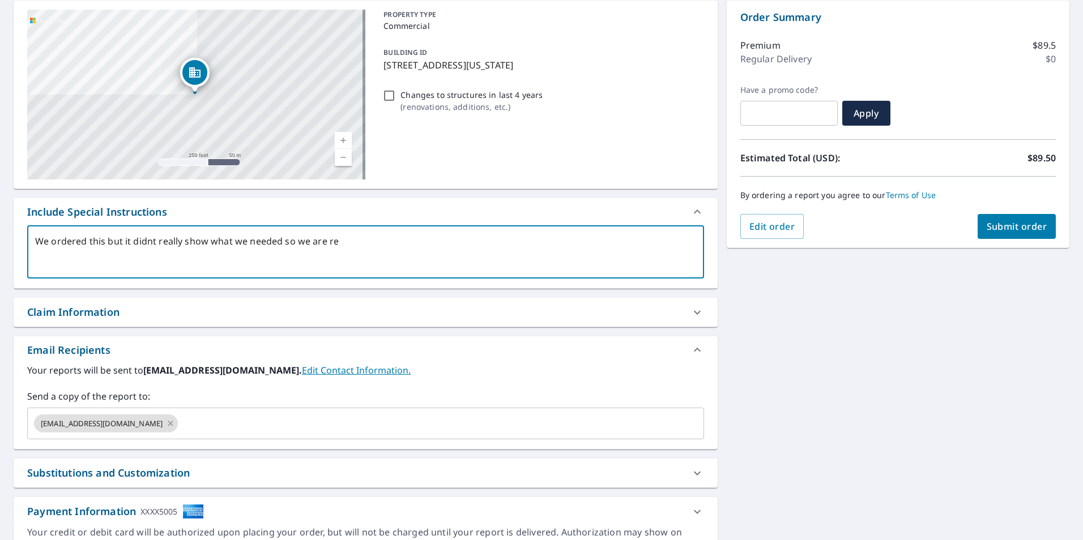
type textarea "We ordered this but it didnt really show what we needed so we are rea"
type textarea "x"
type textarea "We ordered this but it didnt really show what we needed so we are re"
type textarea "x"
type textarea "We ordered this but it didnt really show what we needed so we are reo"
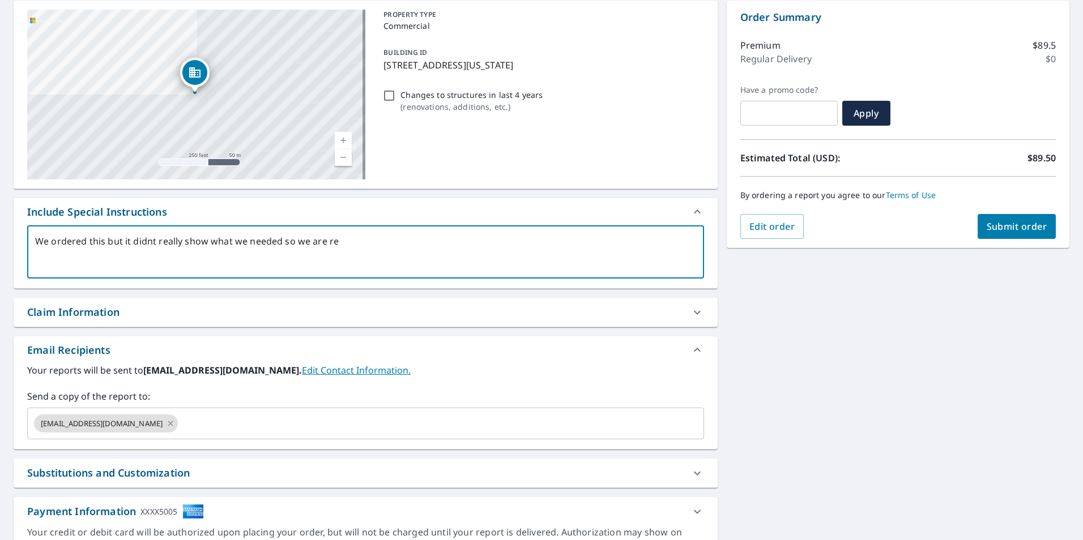
type textarea "x"
type textarea "We ordered this but it didnt really show what we needed so we are reor"
type textarea "x"
type textarea "We ordered this but it didnt really show what we needed so we are reord"
type textarea "x"
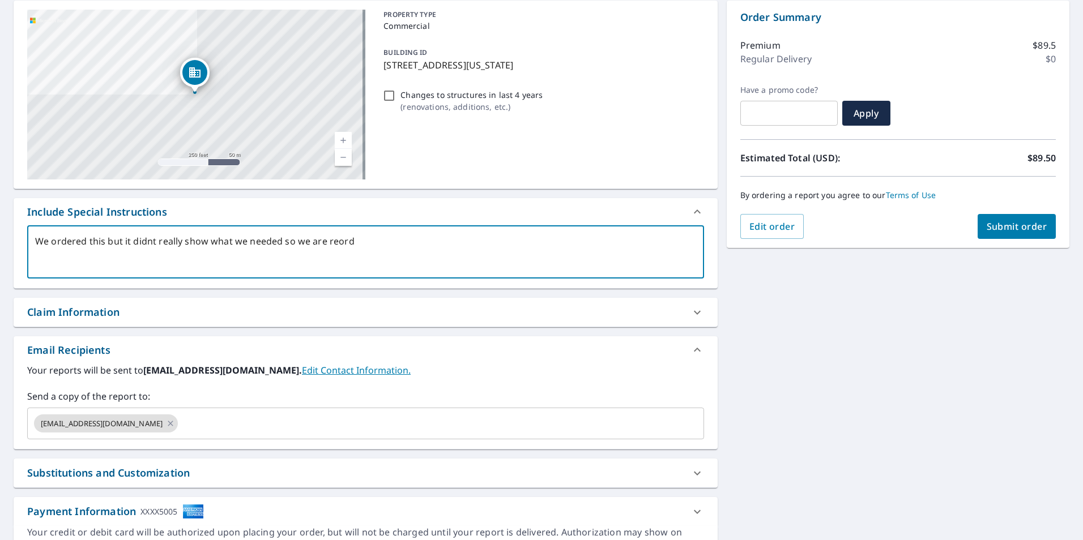
type textarea "We ordered this but it didnt really show what we needed so we are reorde"
type textarea "x"
type textarea "We ordered this but it didnt really show what we needed so we are reorder"
type textarea "x"
type textarea "We ordered this but it didnt really show what we needed so we are reorderi"
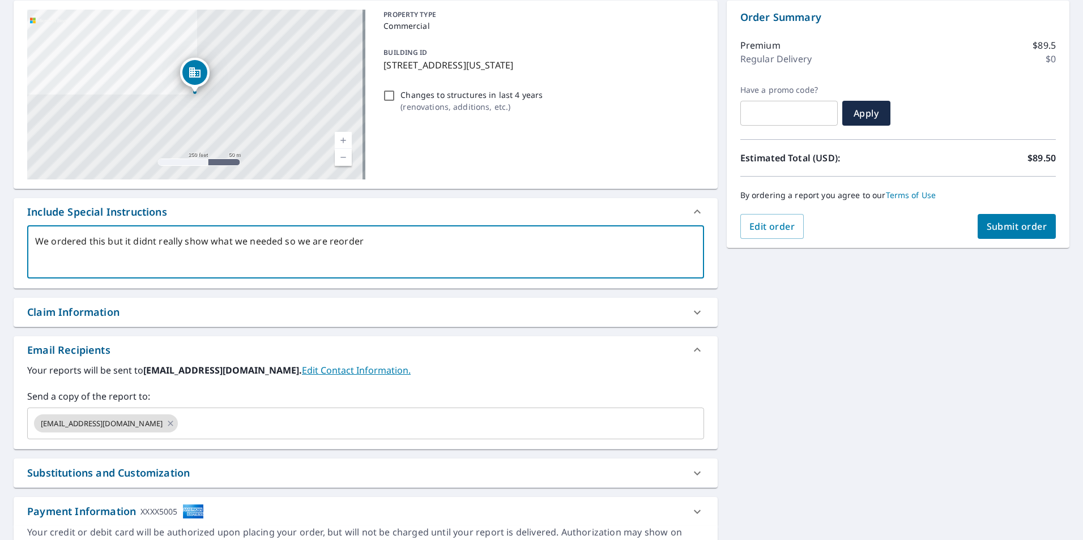
type textarea "x"
type textarea "We ordered this but it didnt really show what we needed so we are reorderin"
type textarea "x"
type textarea "We ordered this but it didnt really show what we needed so we are reordering"
type textarea "x"
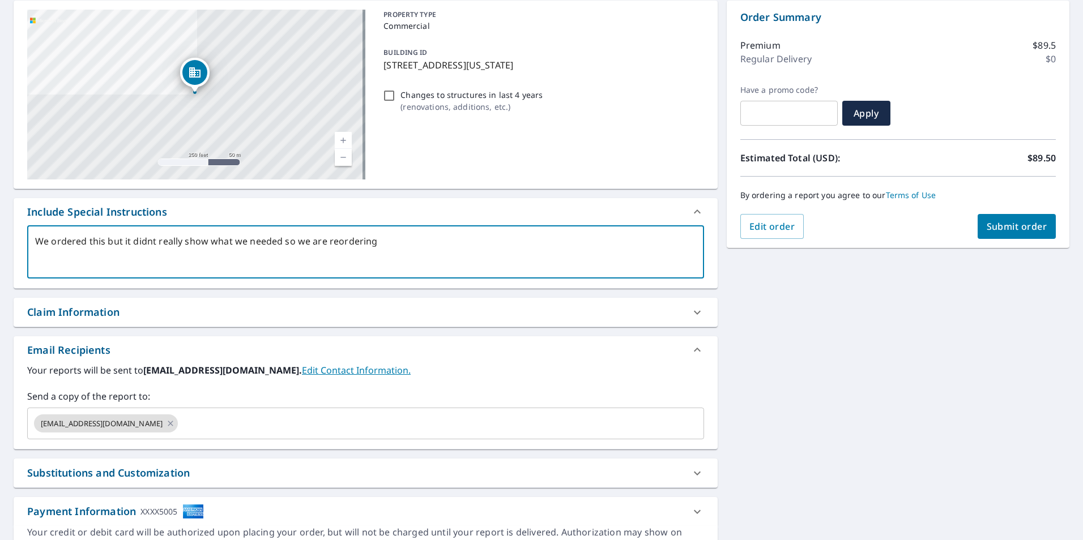
type textarea "We ordered this but it didnt really show what we needed so we are reordering."
type textarea "x"
type textarea "We ordered this but it didnt really show what we needed so we are reordering."
type textarea "x"
type textarea "We ordered this but it didnt really show what we needed so we are reordering. !"
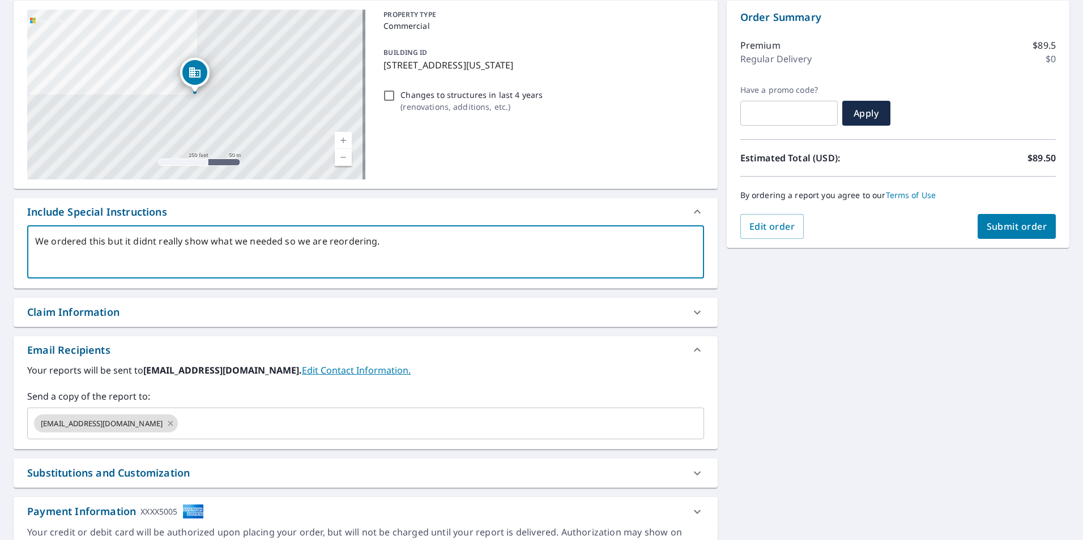
type textarea "x"
type textarea "We ordered this but it didnt really show what we needed so we are reordering. !8"
type textarea "x"
type textarea "We ordered this but it didnt really show what we needed so we are reordering. !"
type textarea "x"
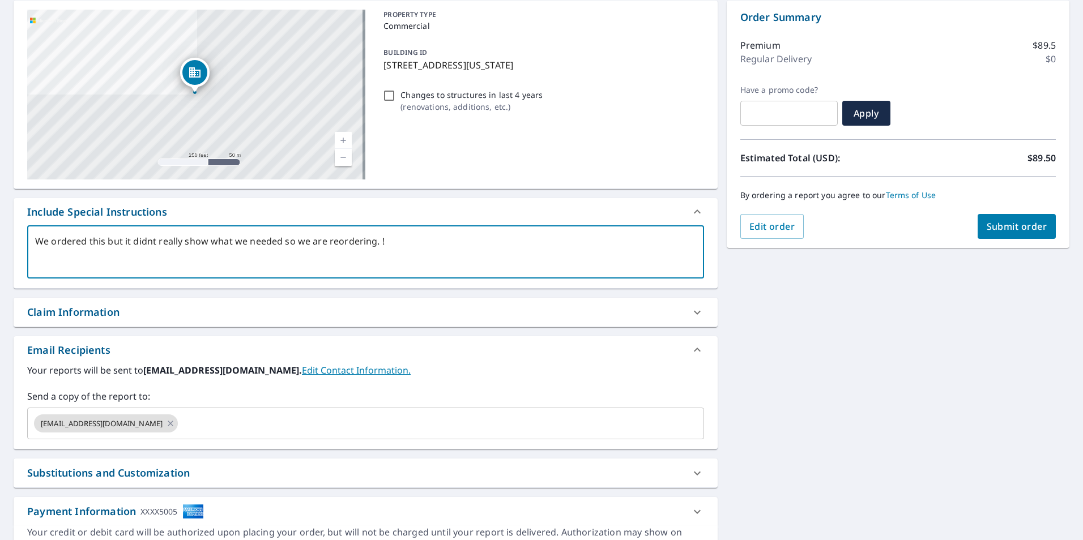
type textarea "We ordered this but it didnt really show what we needed so we are reordering."
type textarea "x"
type textarea "We ordered this but it didnt really show what we needed so we are reordering. 1"
type textarea "x"
type textarea "We ordered this but it didnt really show what we needed so we are reordering. 18"
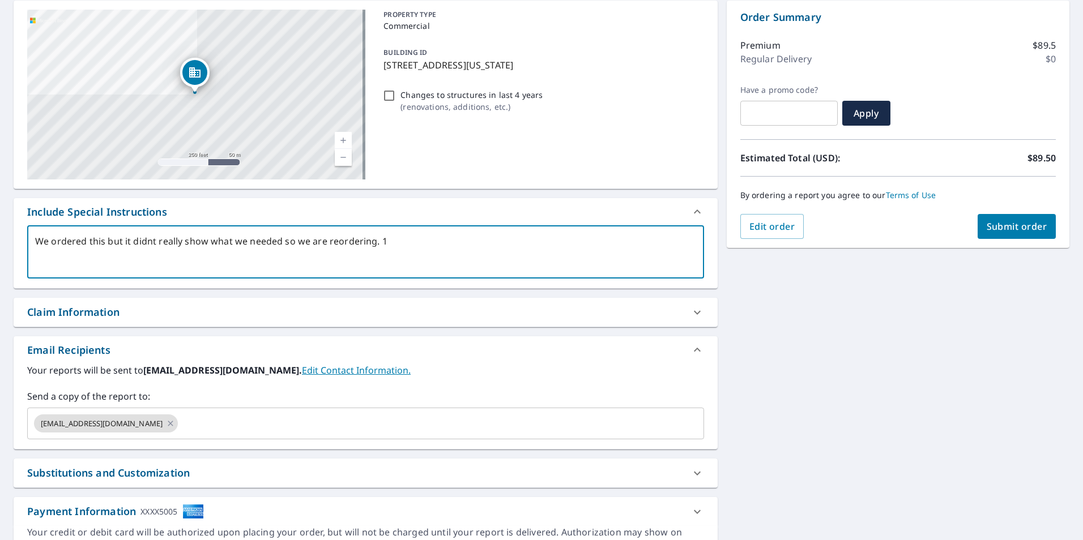
type textarea "x"
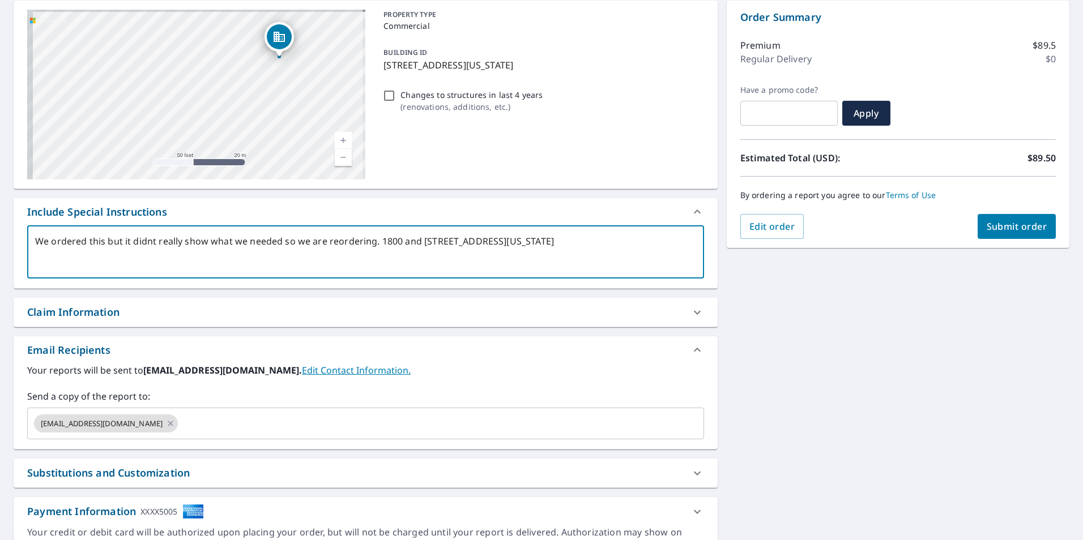
drag, startPoint x: 257, startPoint y: 116, endPoint x: 331, endPoint y: 144, distance: 80.0
click at [331, 144] on div "[STREET_ADDRESS][US_STATE]" at bounding box center [196, 95] width 338 height 170
drag, startPoint x: 270, startPoint y: 100, endPoint x: 239, endPoint y: 124, distance: 38.8
click at [239, 124] on div "[STREET_ADDRESS][US_STATE]" at bounding box center [196, 95] width 338 height 170
drag, startPoint x: 263, startPoint y: 100, endPoint x: 263, endPoint y: 73, distance: 26.6
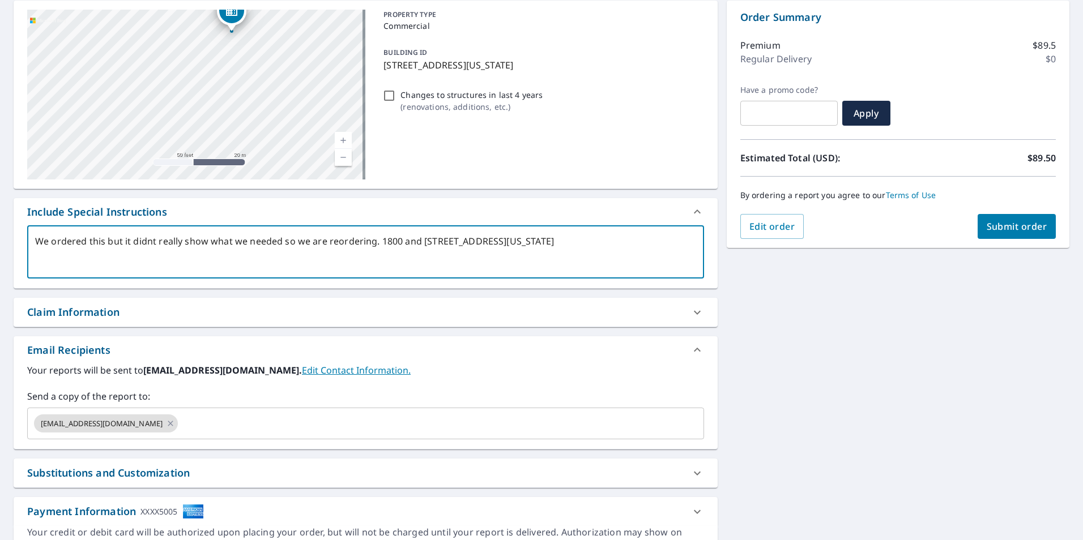
click at [263, 73] on div "[STREET_ADDRESS][US_STATE]" at bounding box center [196, 95] width 338 height 170
click at [404, 238] on textarea "We ordered this but it didnt really show what we needed so we are reordering. 1…" at bounding box center [365, 252] width 661 height 32
click at [225, 432] on input "text" at bounding box center [431, 424] width 502 height 22
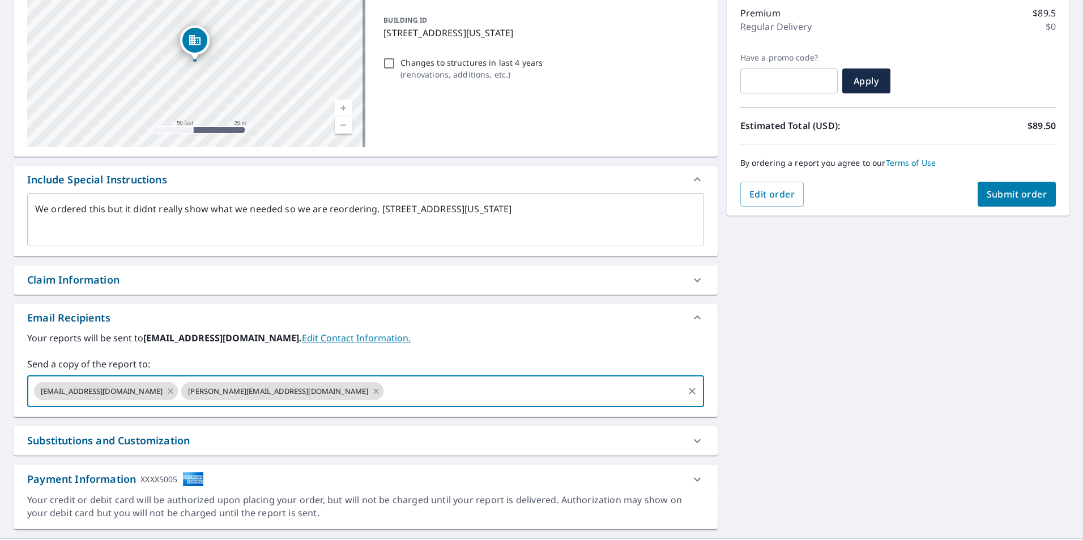
scroll to position [173, 0]
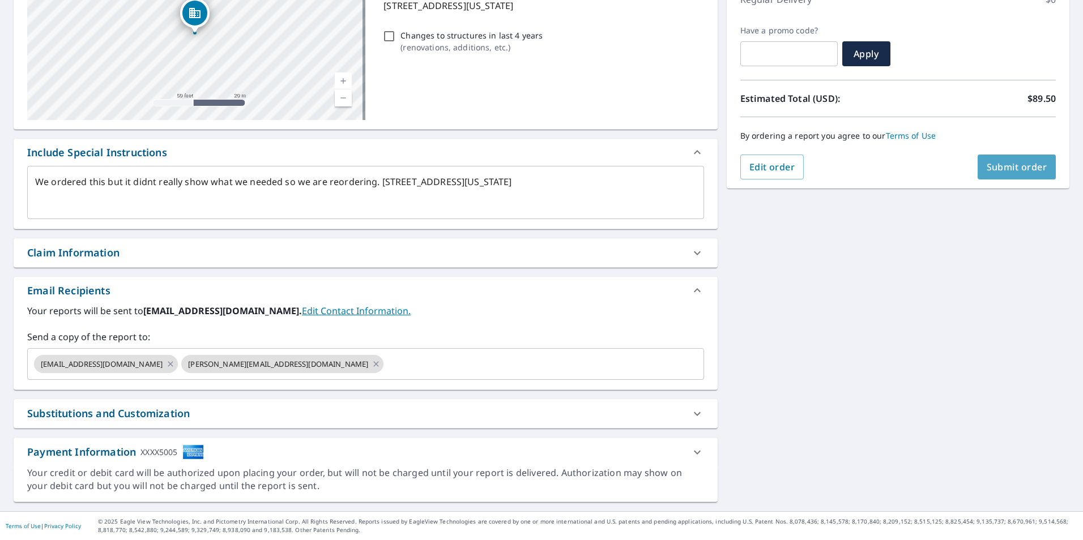
click at [1005, 176] on button "Submit order" at bounding box center [1017, 167] width 79 height 25
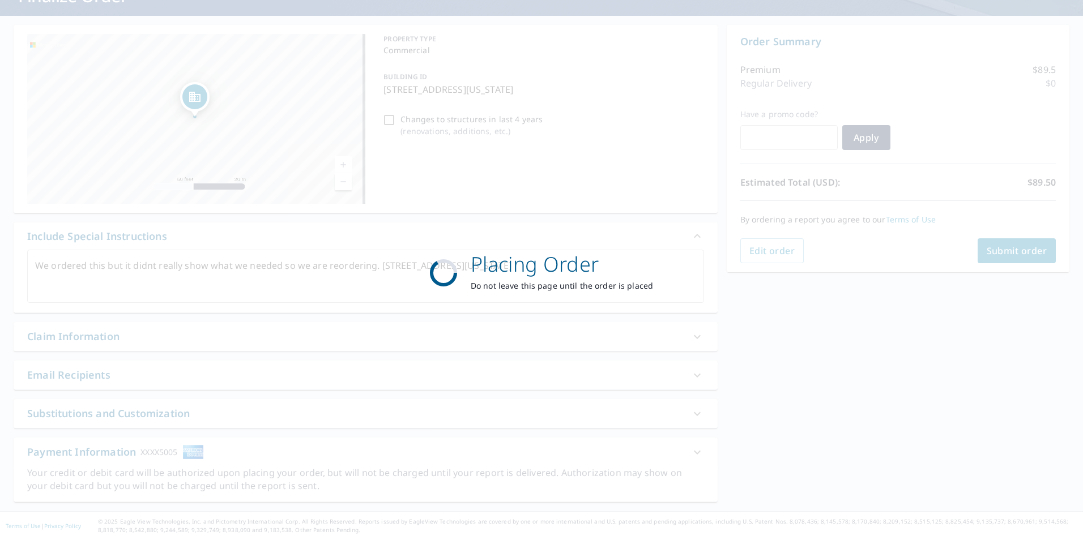
scroll to position [89, 0]
